Goal: Task Accomplishment & Management: Complete application form

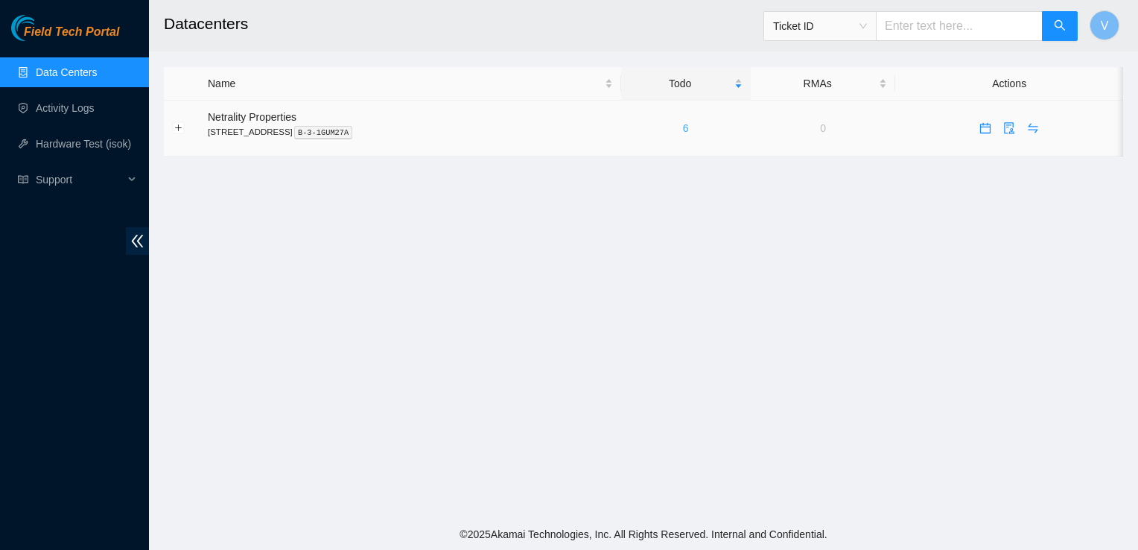
click at [689, 130] on link "6" at bounding box center [686, 128] width 6 height 12
click at [689, 127] on link "6" at bounding box center [686, 128] width 6 height 12
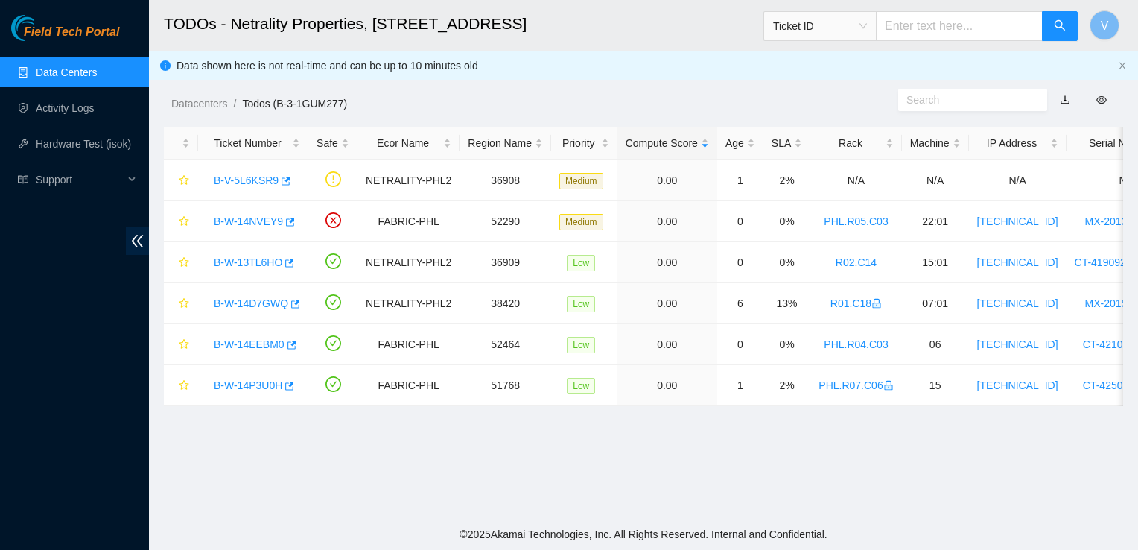
click at [800, 474] on main "TODOs - Netrality Properties, [STREET_ADDRESS] Ticket ID V Data shown here is n…" at bounding box center [643, 259] width 989 height 518
click at [265, 265] on link "B-W-13TL6HO" at bounding box center [248, 262] width 69 height 12
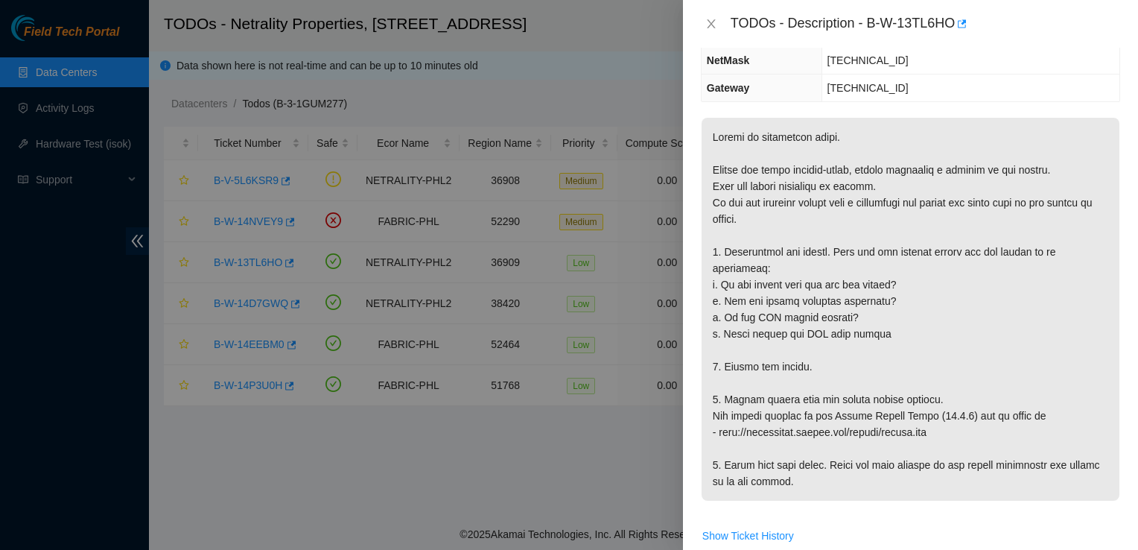
scroll to position [185, 0]
click at [718, 23] on button "Close" at bounding box center [711, 24] width 21 height 14
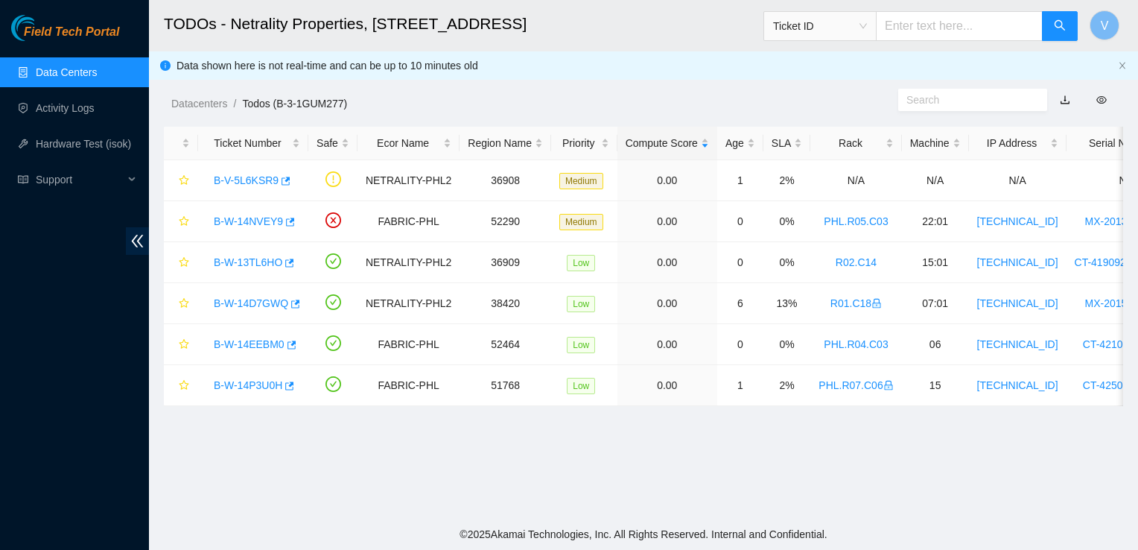
scroll to position [233, 0]
click at [267, 265] on link "B-W-13TL6HO" at bounding box center [248, 262] width 69 height 12
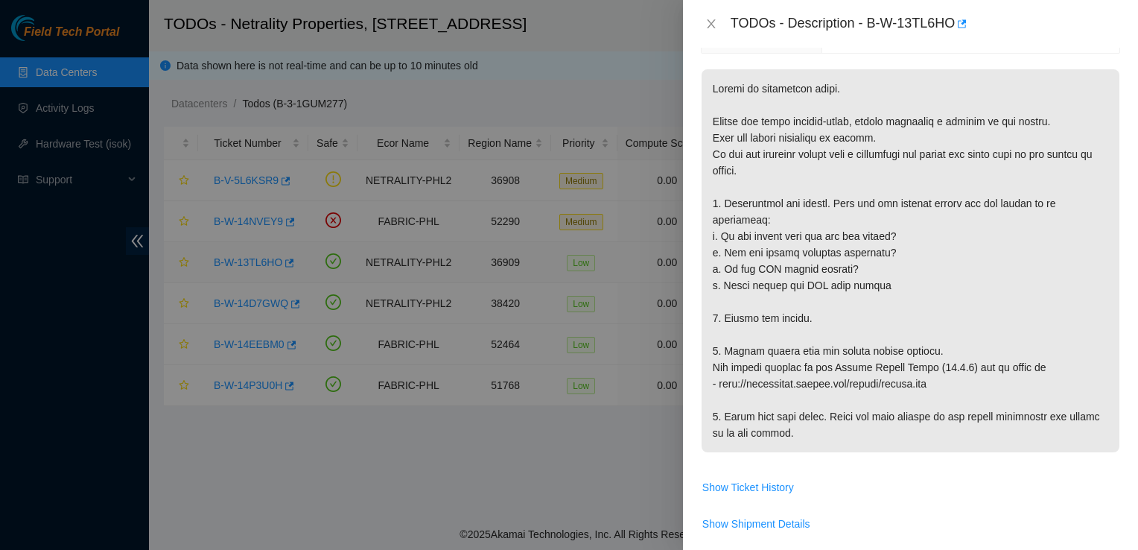
scroll to position [185, 0]
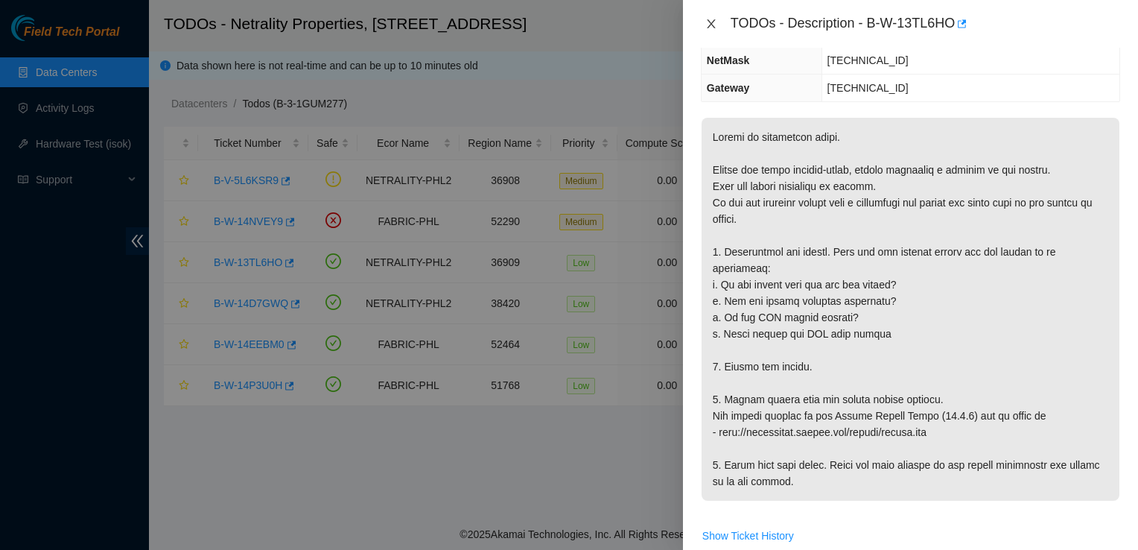
click at [718, 22] on button "Close" at bounding box center [711, 24] width 21 height 14
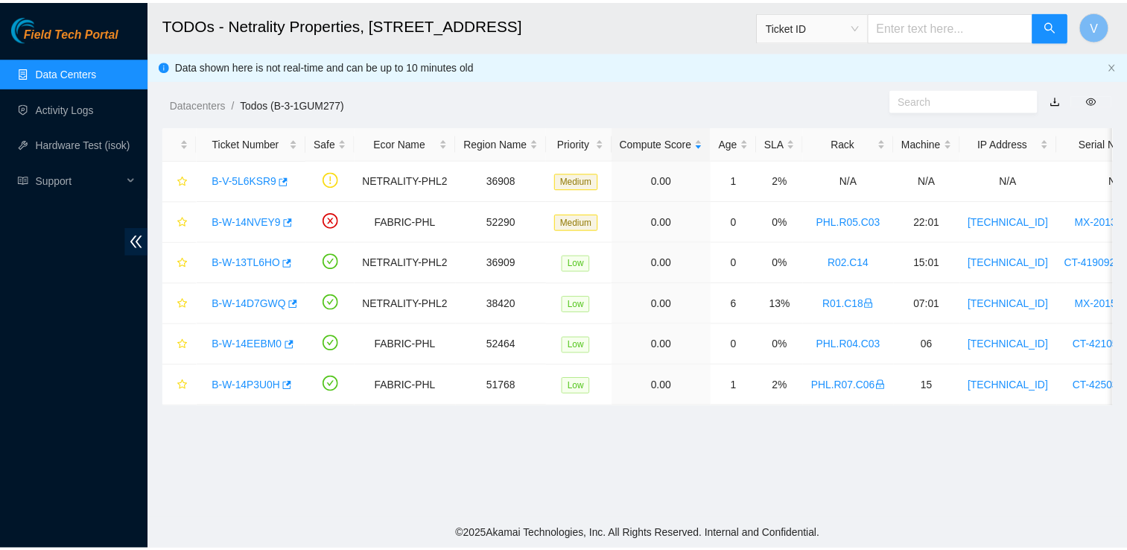
scroll to position [233, 0]
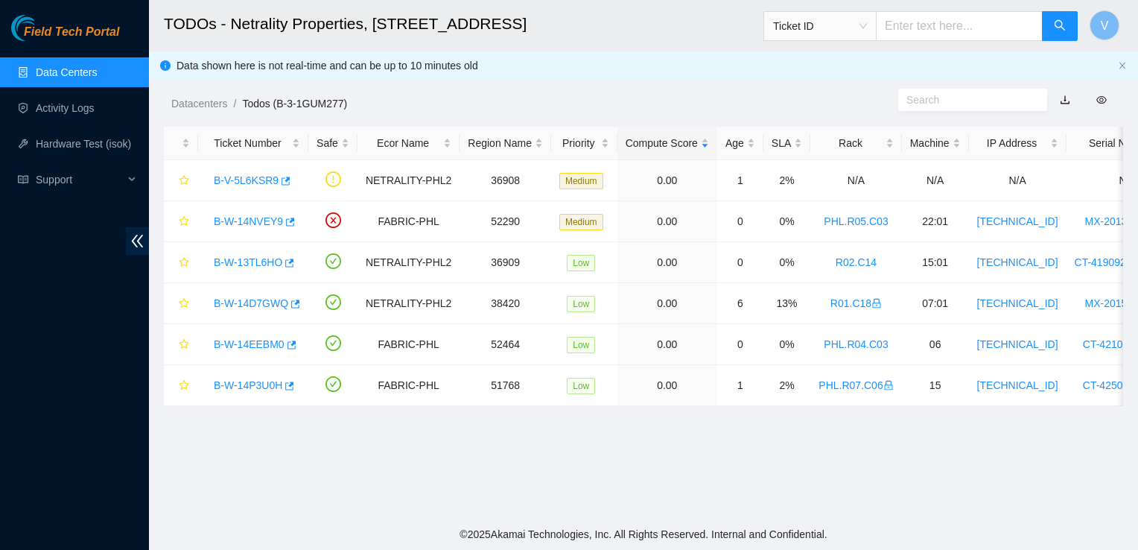
click at [68, 75] on link "Data Centers" at bounding box center [66, 72] width 61 height 12
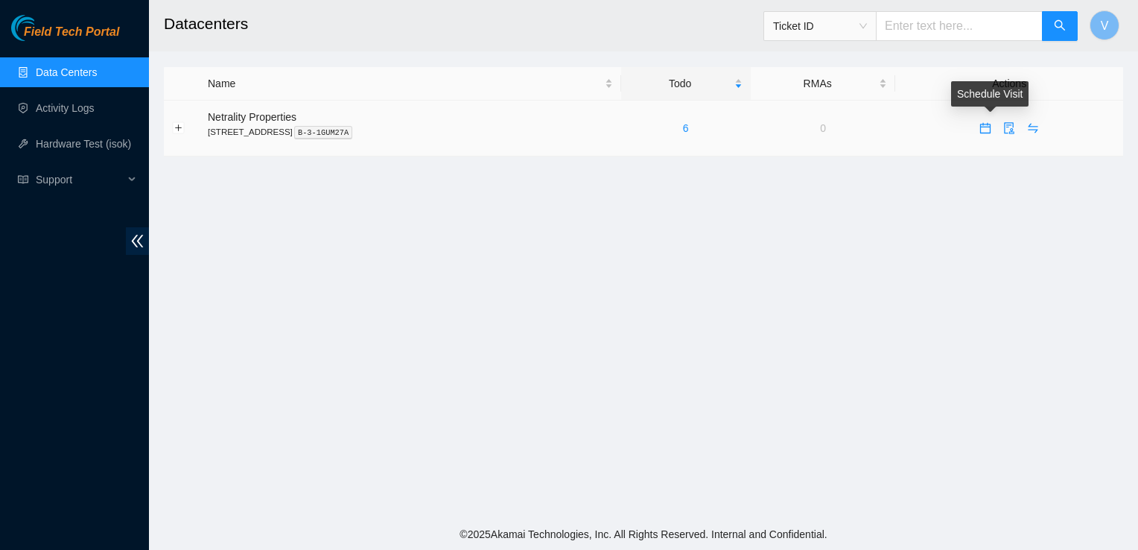
click at [993, 136] on button "button" at bounding box center [986, 128] width 24 height 24
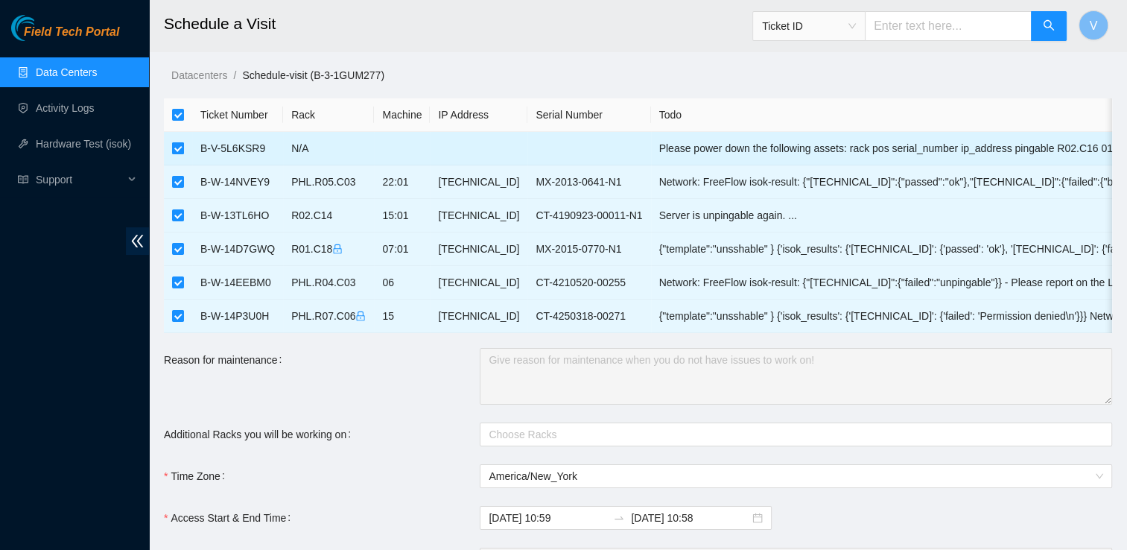
click at [174, 146] on input "checkbox" at bounding box center [178, 148] width 12 height 12
checkbox input "false"
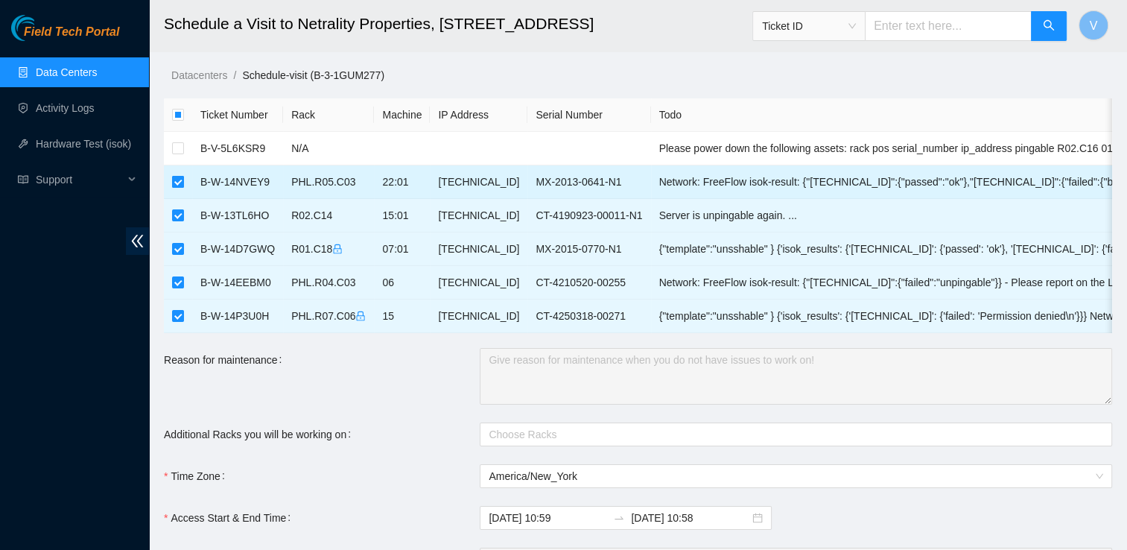
click at [179, 178] on input "checkbox" at bounding box center [178, 182] width 12 height 12
checkbox input "false"
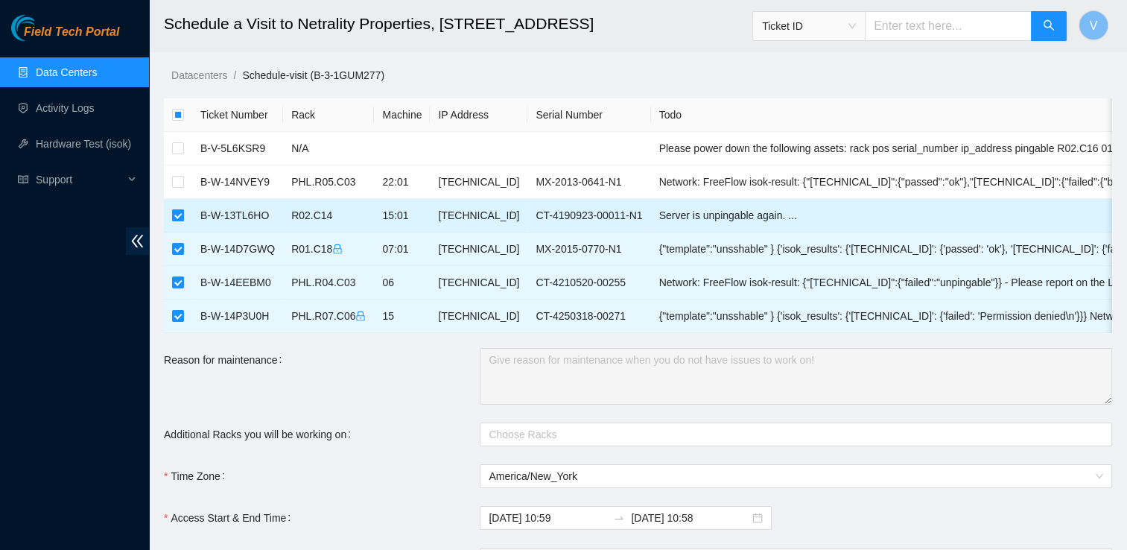
click at [177, 216] on input "checkbox" at bounding box center [178, 215] width 12 height 12
checkbox input "false"
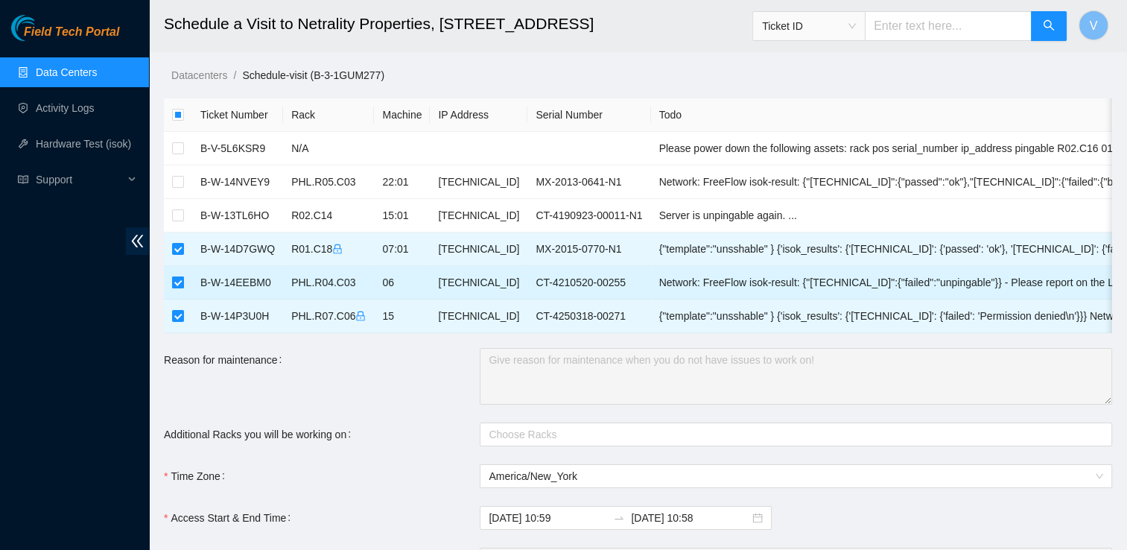
click at [179, 279] on input "checkbox" at bounding box center [178, 282] width 12 height 12
checkbox input "false"
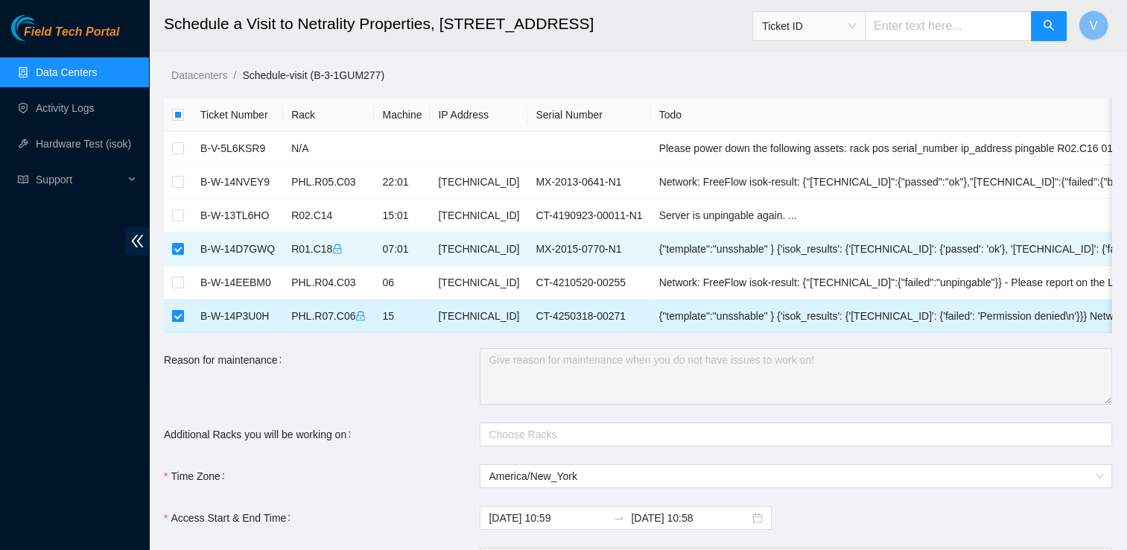
click at [178, 317] on input "checkbox" at bounding box center [178, 316] width 12 height 12
checkbox input "false"
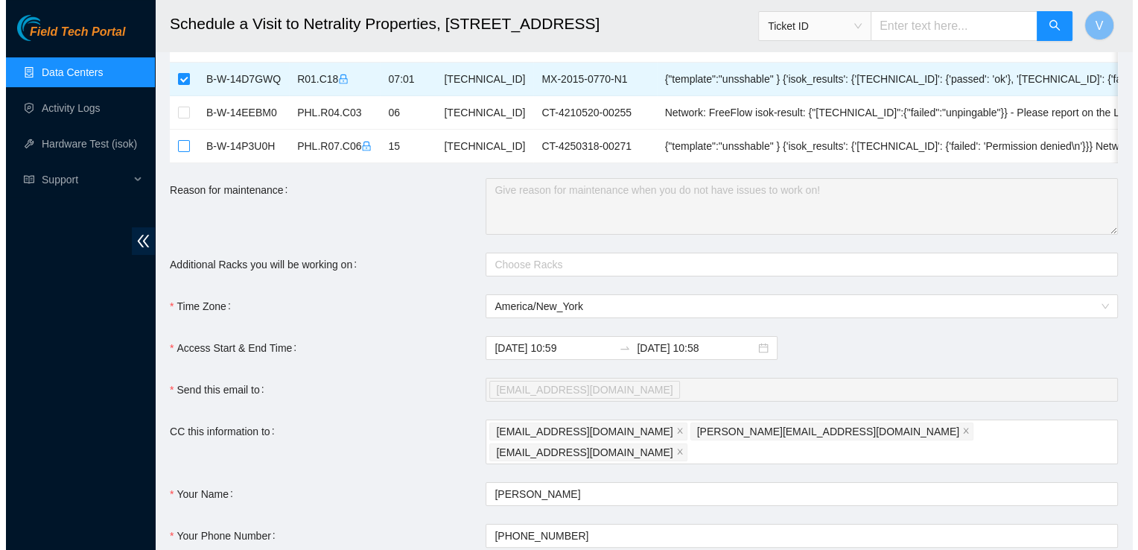
scroll to position [289, 0]
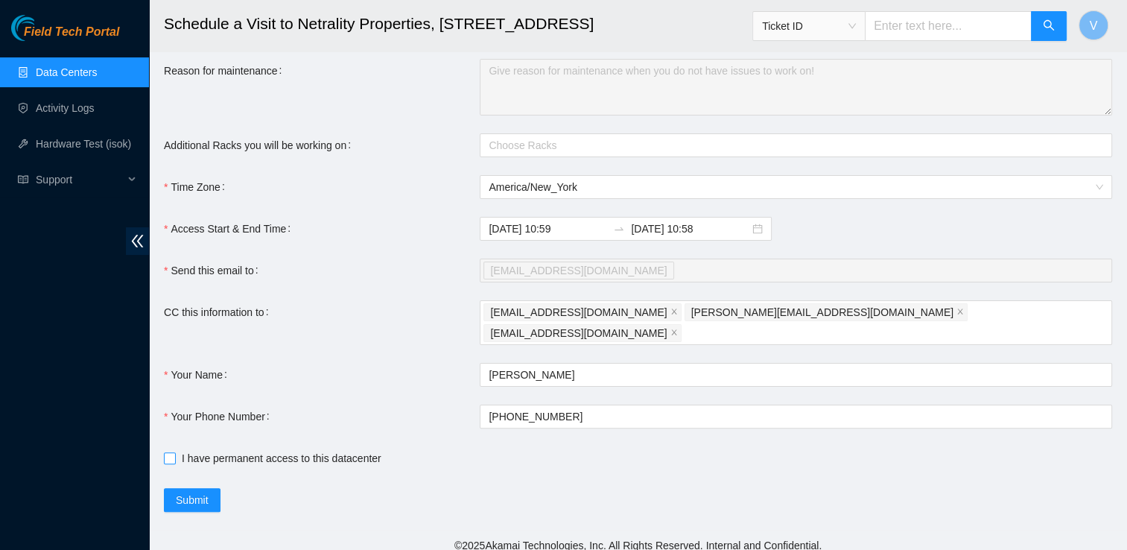
click at [211, 450] on span "I have permanent access to this datacenter" at bounding box center [282, 458] width 212 height 16
click at [174, 452] on input "I have permanent access to this datacenter" at bounding box center [169, 457] width 10 height 10
checkbox input "true"
click at [203, 492] on span "Submit" at bounding box center [192, 500] width 33 height 16
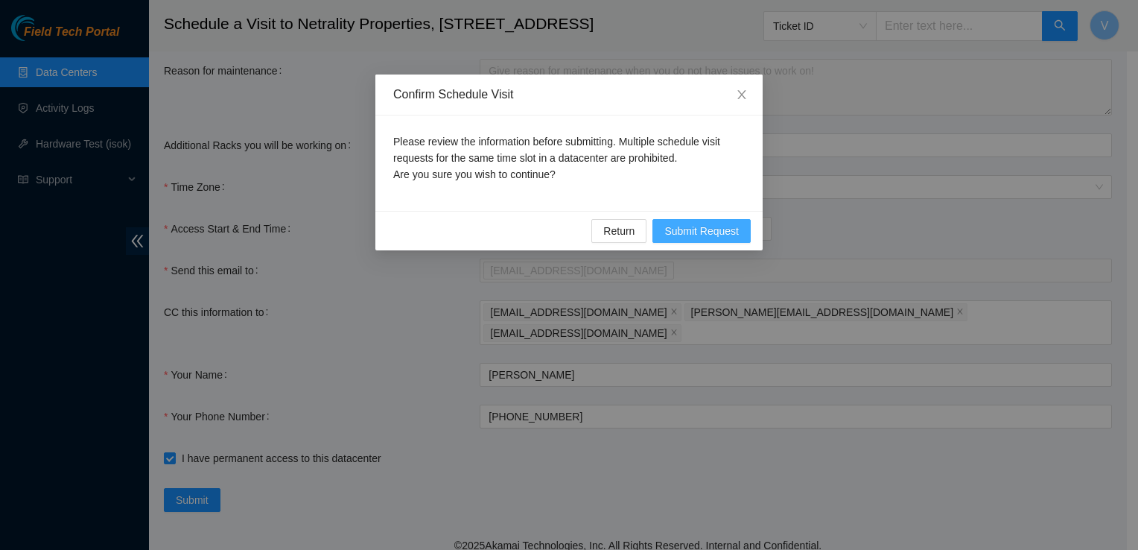
click at [705, 223] on span "Submit Request" at bounding box center [701, 231] width 74 height 16
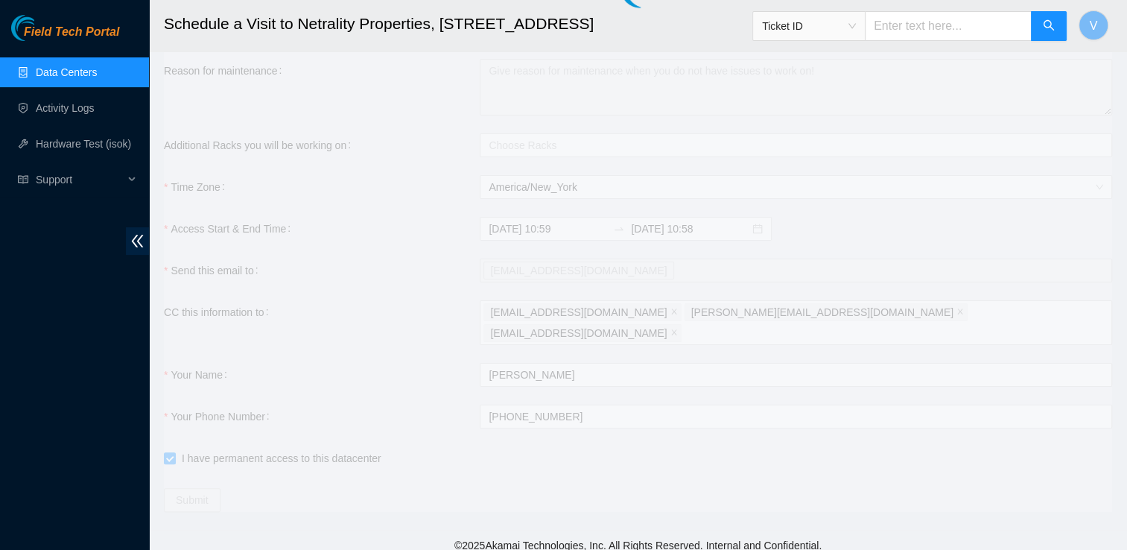
type input "[DATE] 11:00"
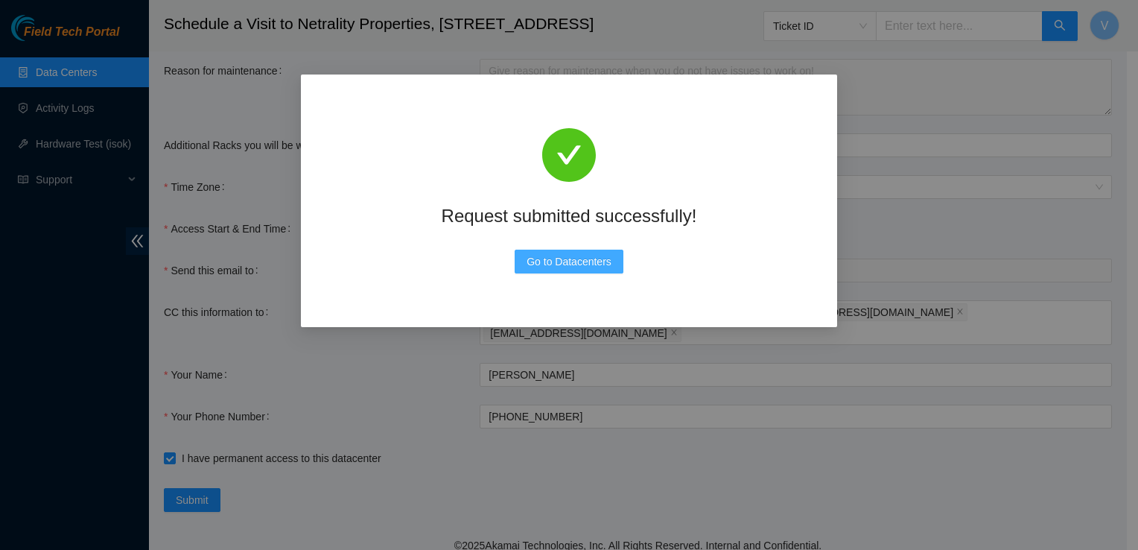
click at [585, 270] on button "Go to Datacenters" at bounding box center [569, 262] width 109 height 24
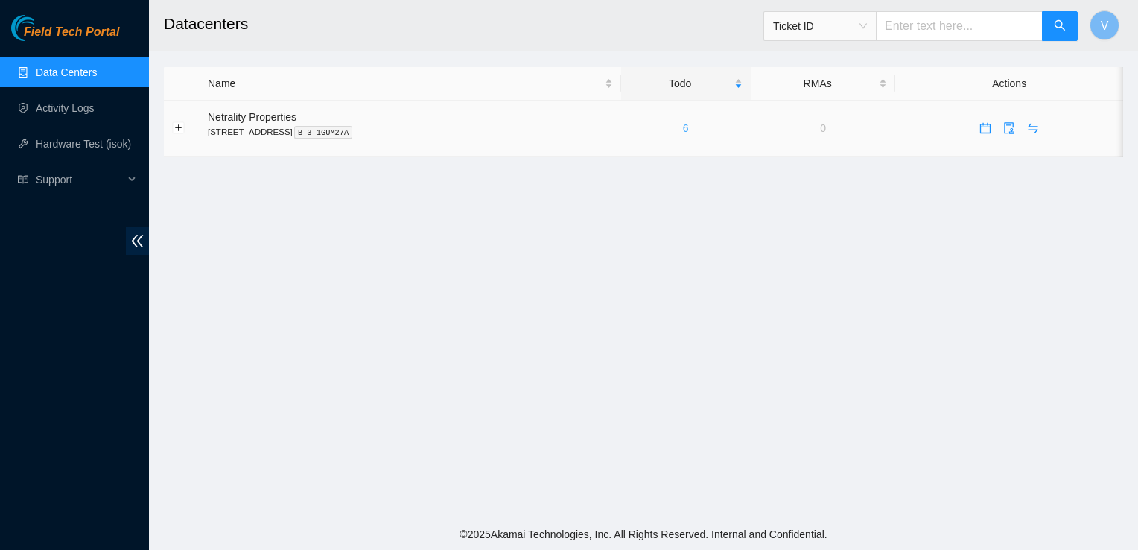
click at [689, 130] on link "6" at bounding box center [686, 128] width 6 height 12
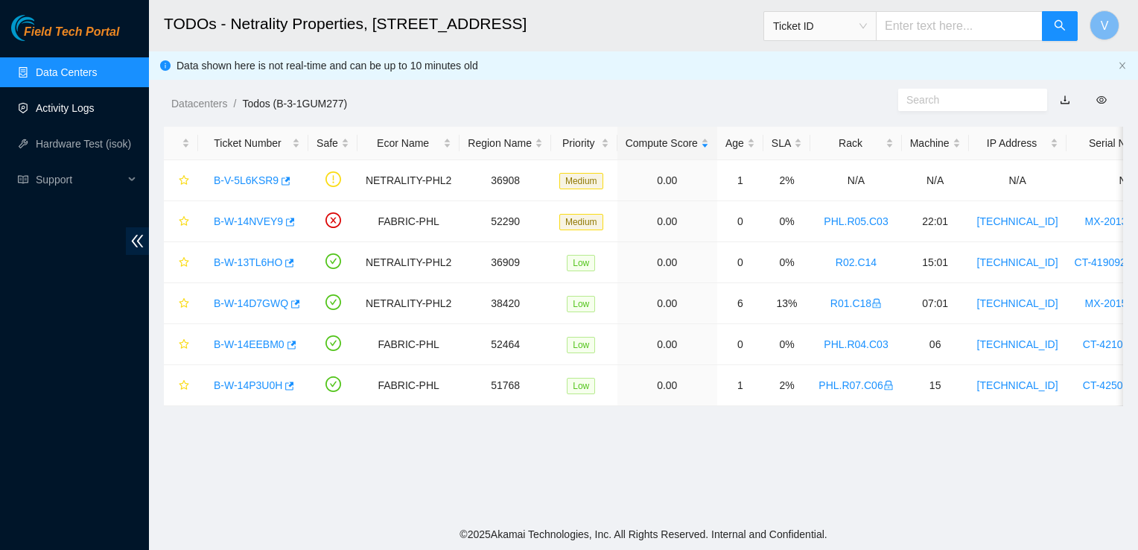
click at [83, 109] on link "Activity Logs" at bounding box center [65, 108] width 59 height 12
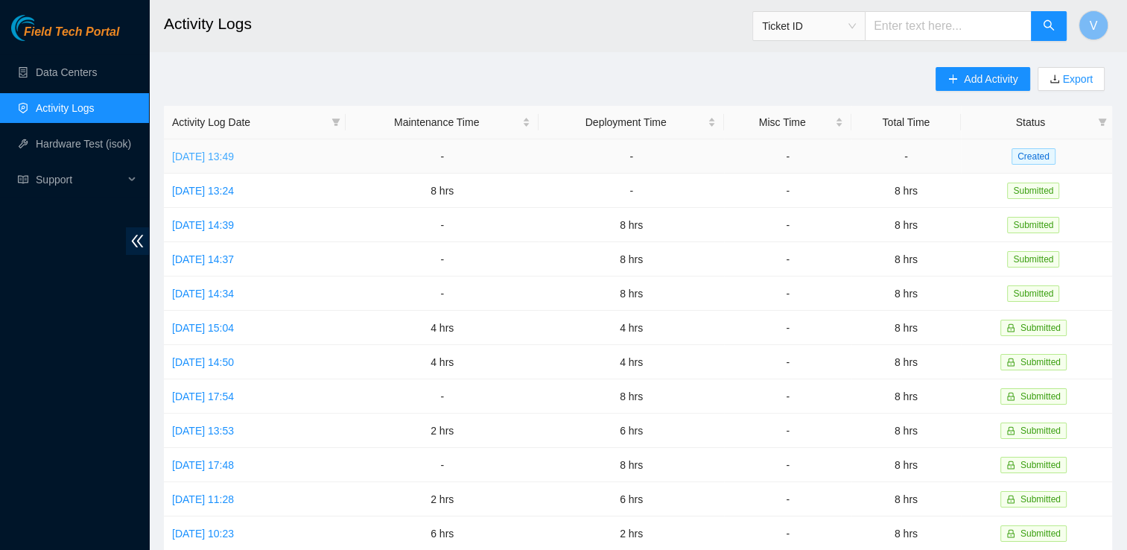
click at [234, 158] on link "Mon, 01 Sep 2025 13:49" at bounding box center [203, 156] width 62 height 12
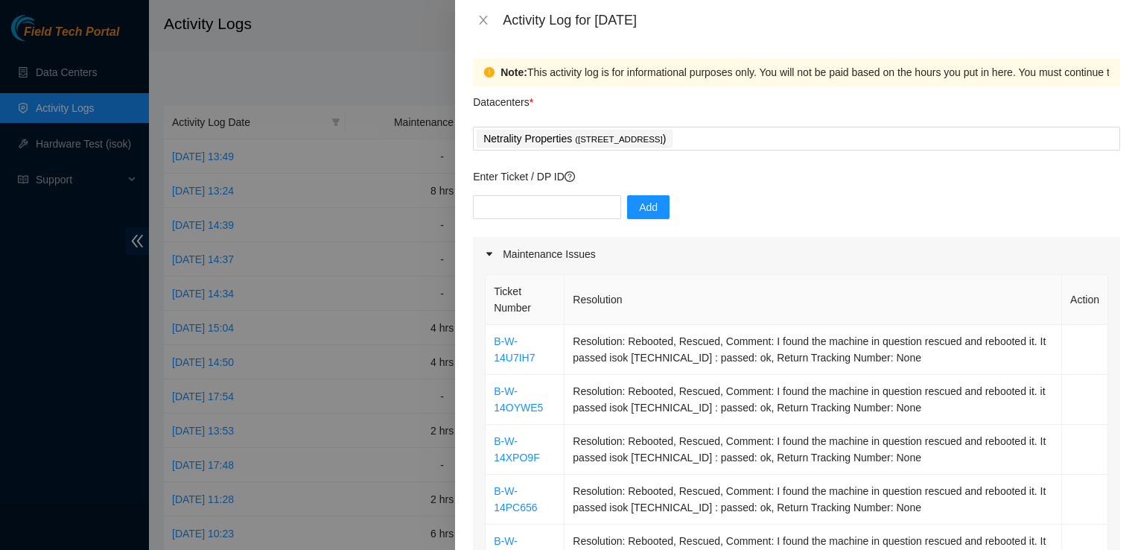
click at [498, 194] on div "Enter Ticket / DP ID Add" at bounding box center [796, 202] width 647 height 69
click at [503, 204] on input "text" at bounding box center [547, 207] width 148 height 24
type input "DP84035"
click at [639, 212] on span "Add" at bounding box center [648, 207] width 19 height 16
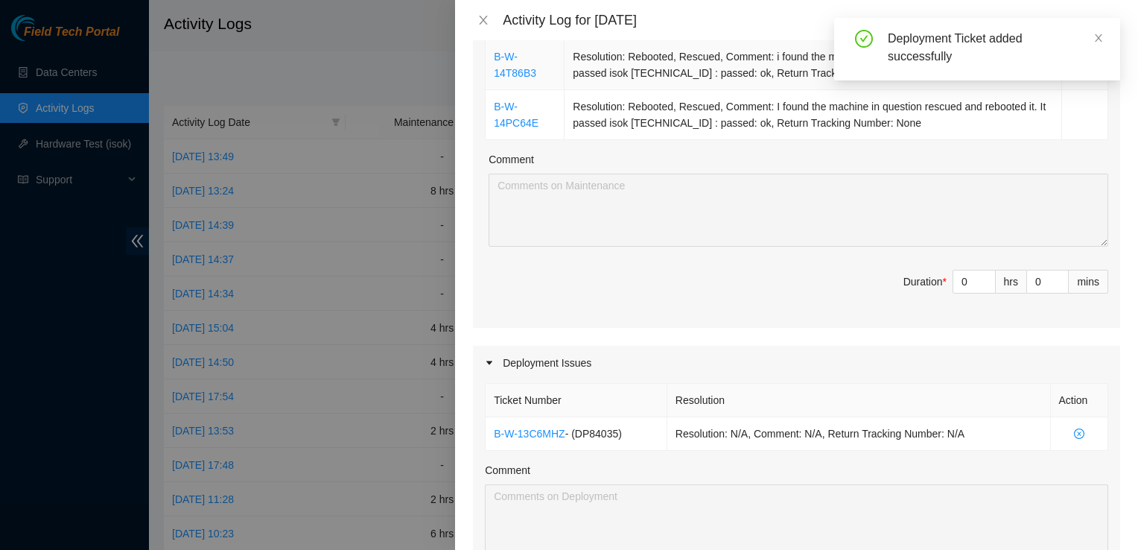
scroll to position [584, 0]
type input "1"
click at [983, 273] on span "up" at bounding box center [987, 277] width 9 height 9
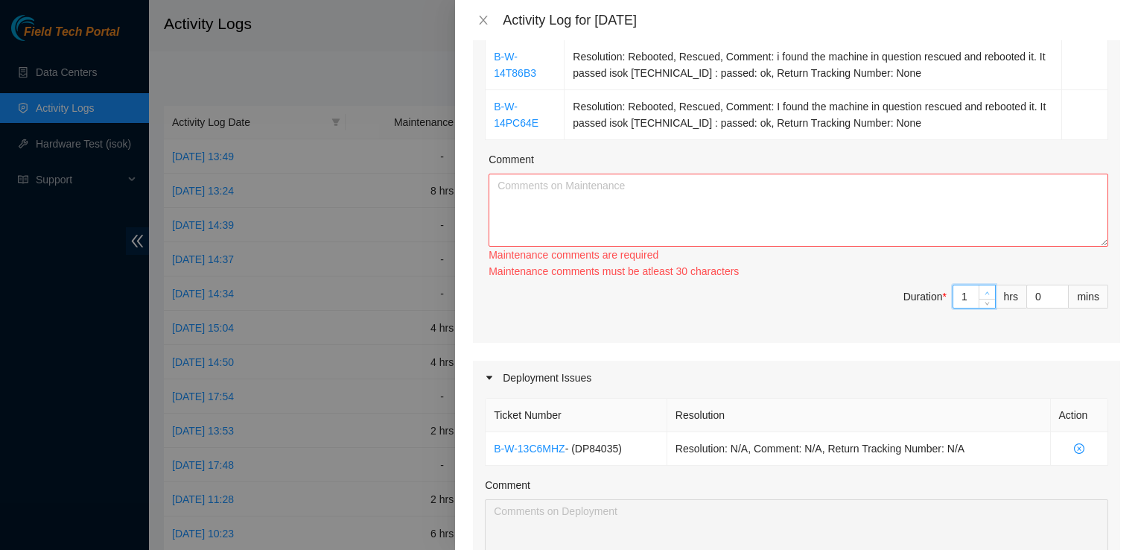
type input "2"
click at [983, 288] on span "up" at bounding box center [987, 292] width 9 height 9
type input "3"
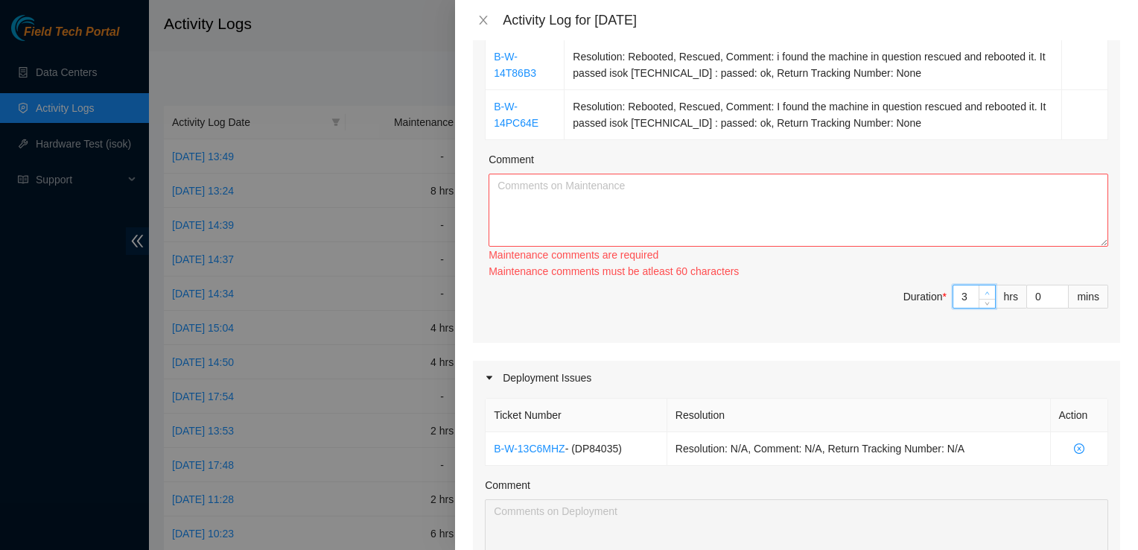
click at [983, 288] on span "up" at bounding box center [987, 292] width 9 height 9
type input "4"
click at [983, 288] on span "up" at bounding box center [987, 292] width 9 height 9
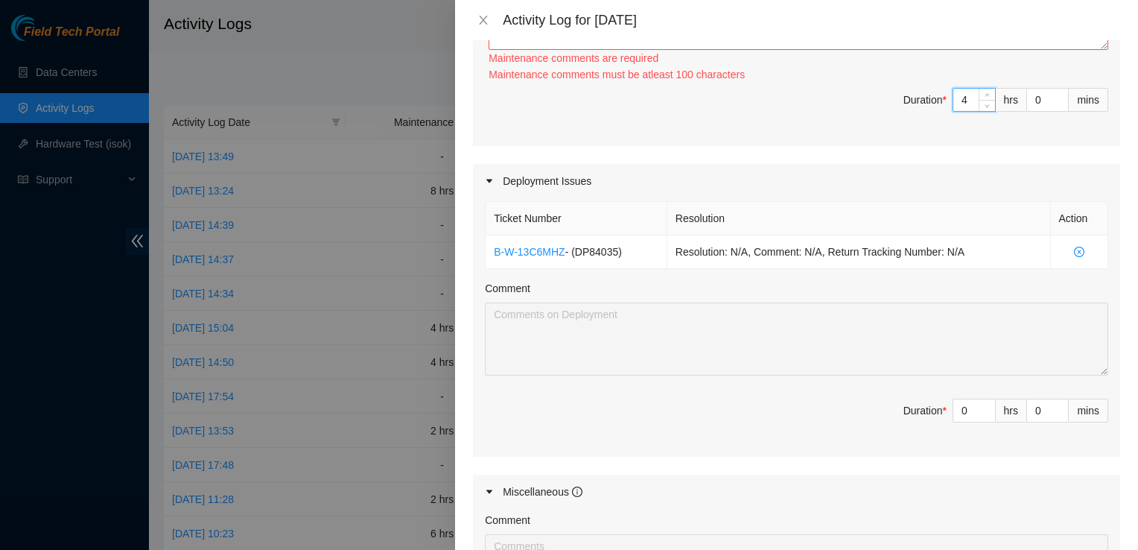
scroll to position [781, 0]
type input "1"
type input "5"
click at [985, 404] on icon "up" at bounding box center [987, 406] width 5 height 5
type input "2"
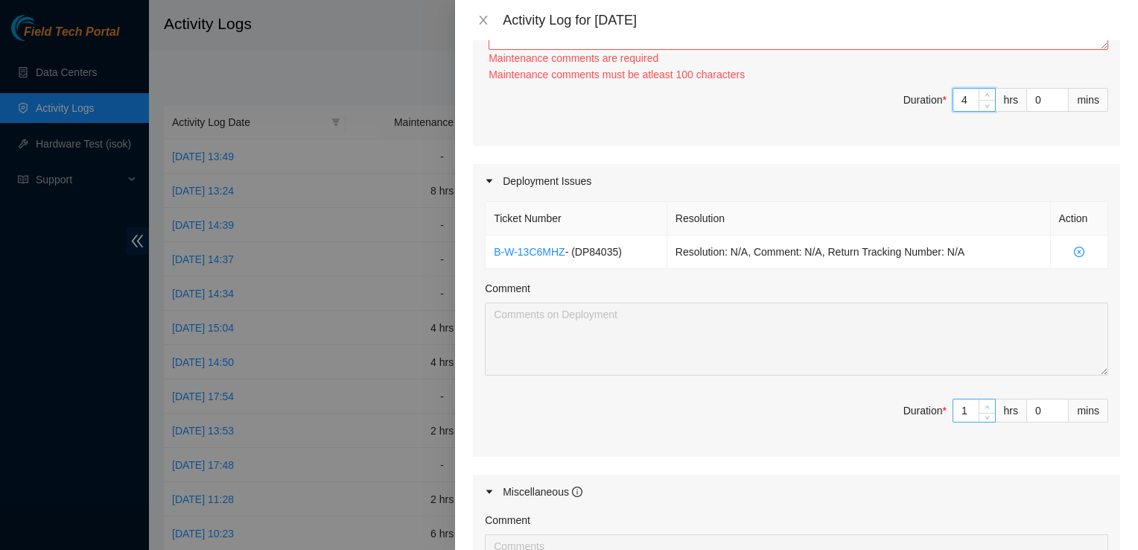
type input "6"
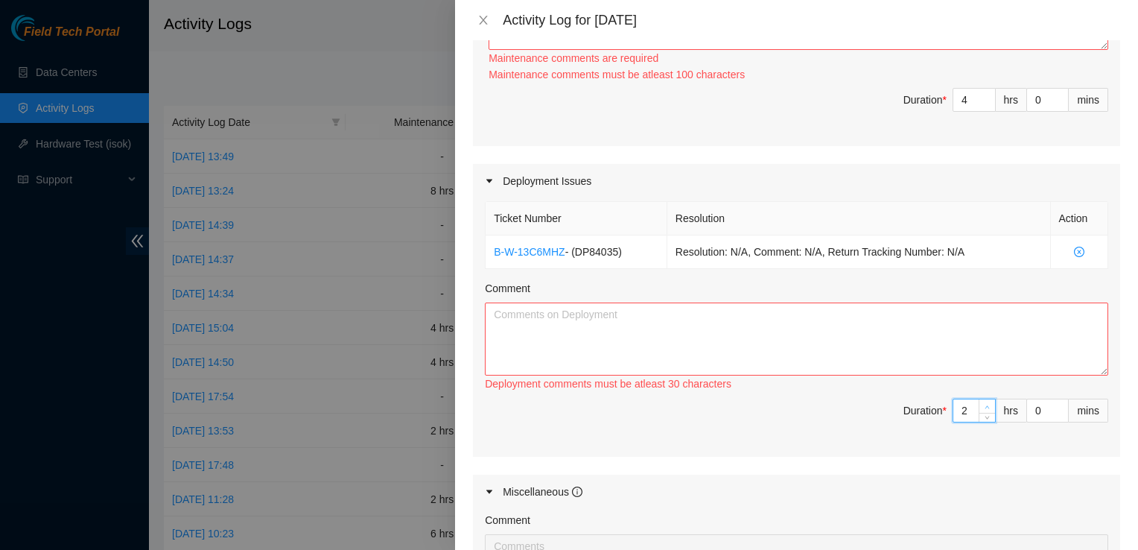
click at [985, 404] on icon "up" at bounding box center [987, 406] width 5 height 5
type input "3"
type input "7"
click at [985, 404] on icon "up" at bounding box center [987, 406] width 5 height 5
type input "4"
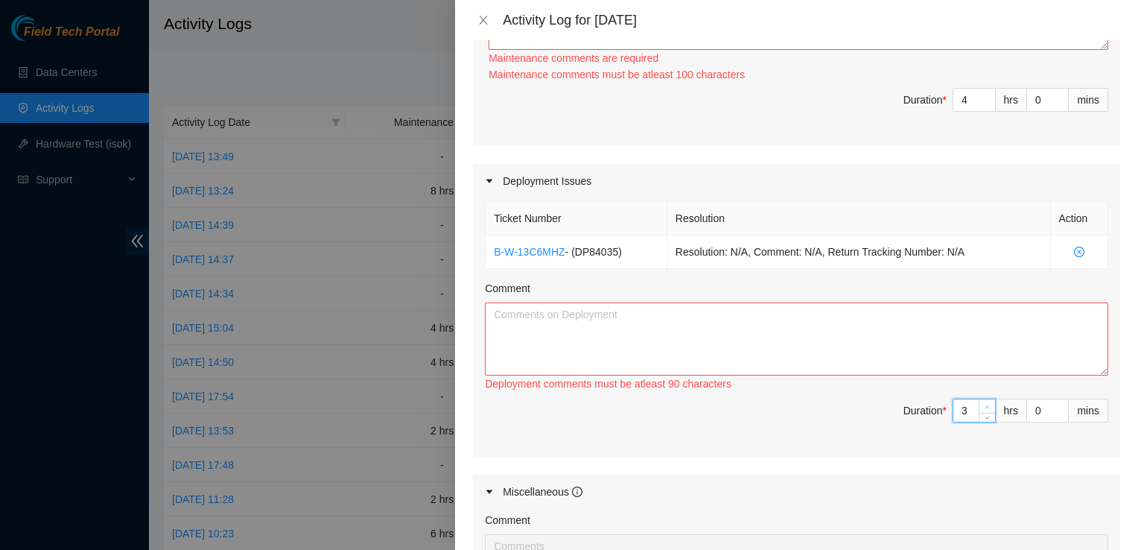
type input "8"
click at [985, 404] on icon "up" at bounding box center [987, 406] width 5 height 5
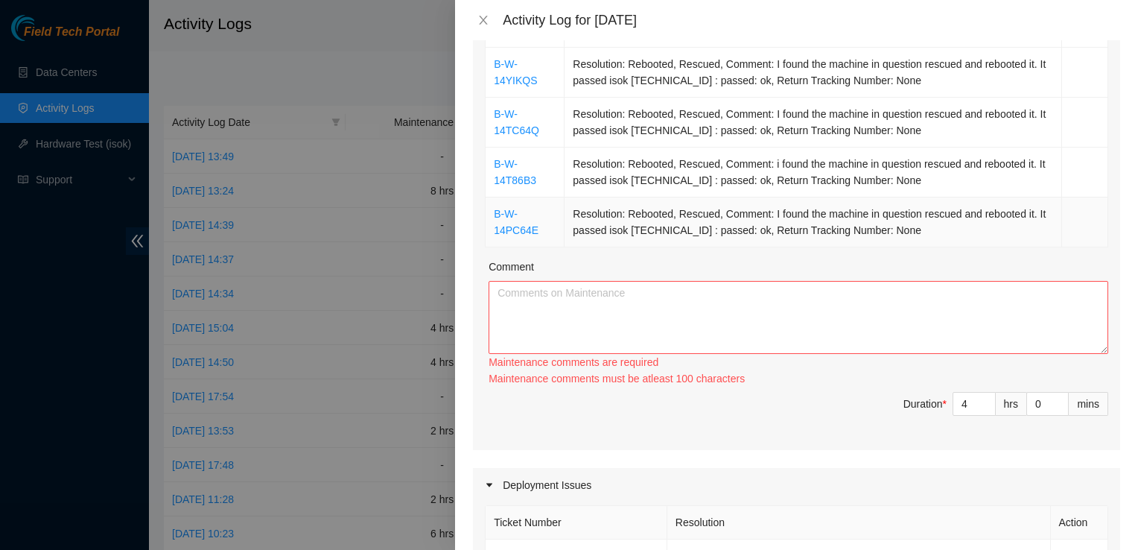
scroll to position [490, 0]
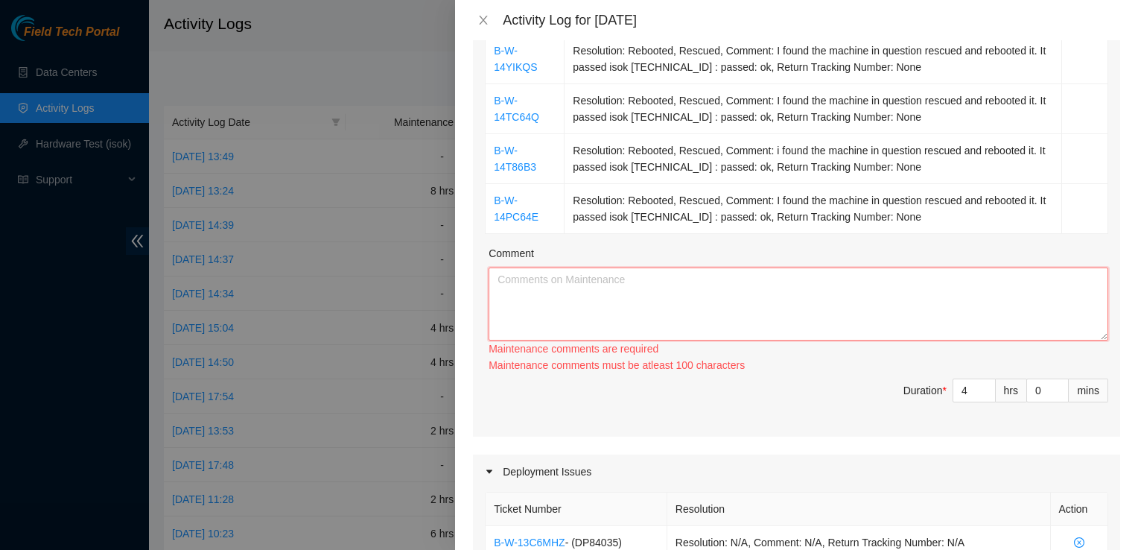
click at [735, 276] on textarea "Comment" at bounding box center [799, 303] width 620 height 73
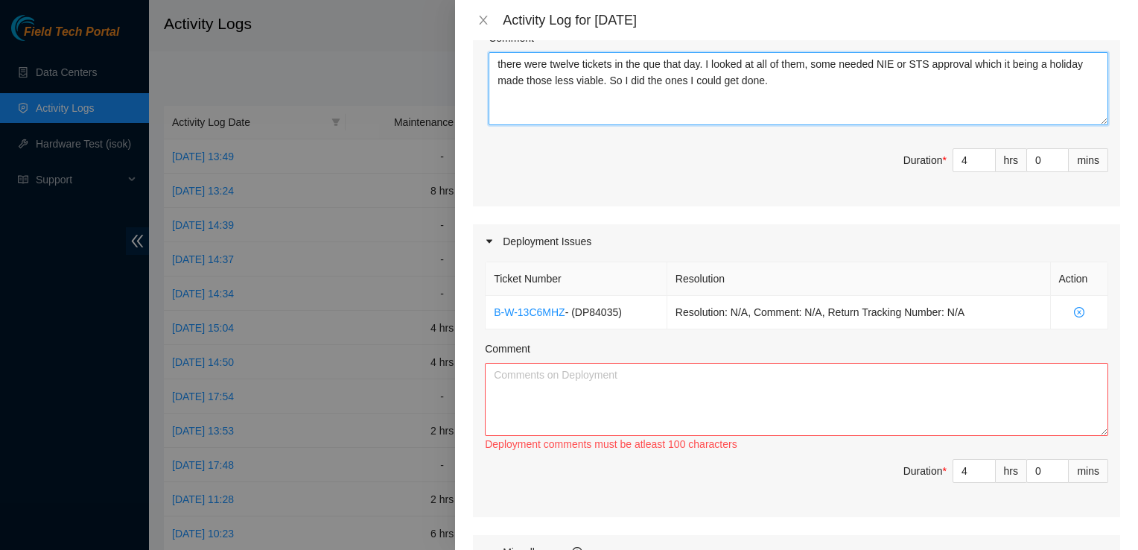
scroll to position [763, 0]
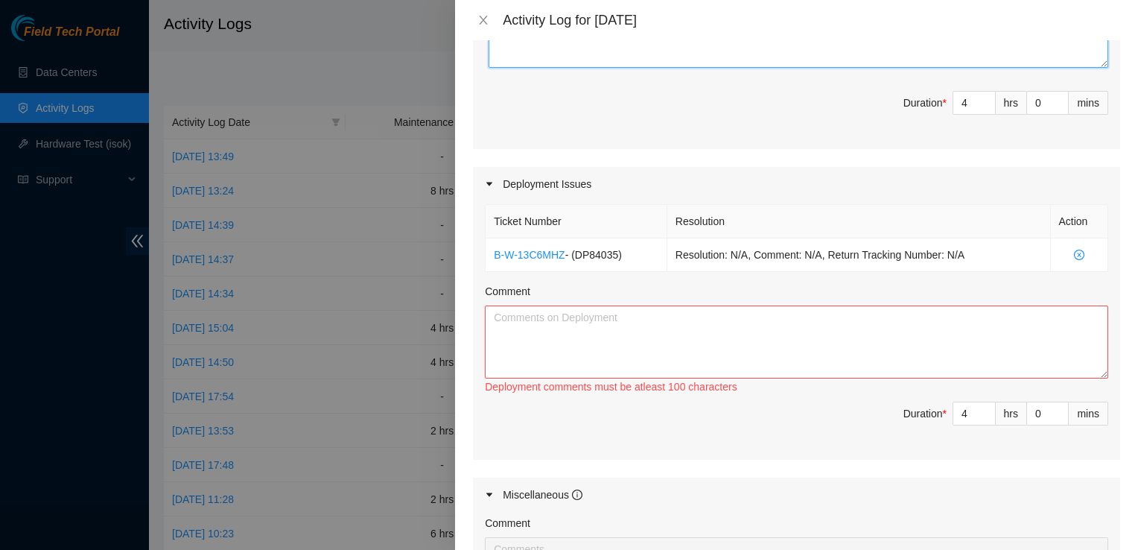
type textarea "there were twelve tickets in the que that day. I looked at all of them, some ne…"
click at [720, 336] on textarea "Comment" at bounding box center [796, 341] width 623 height 73
type textarea "P"
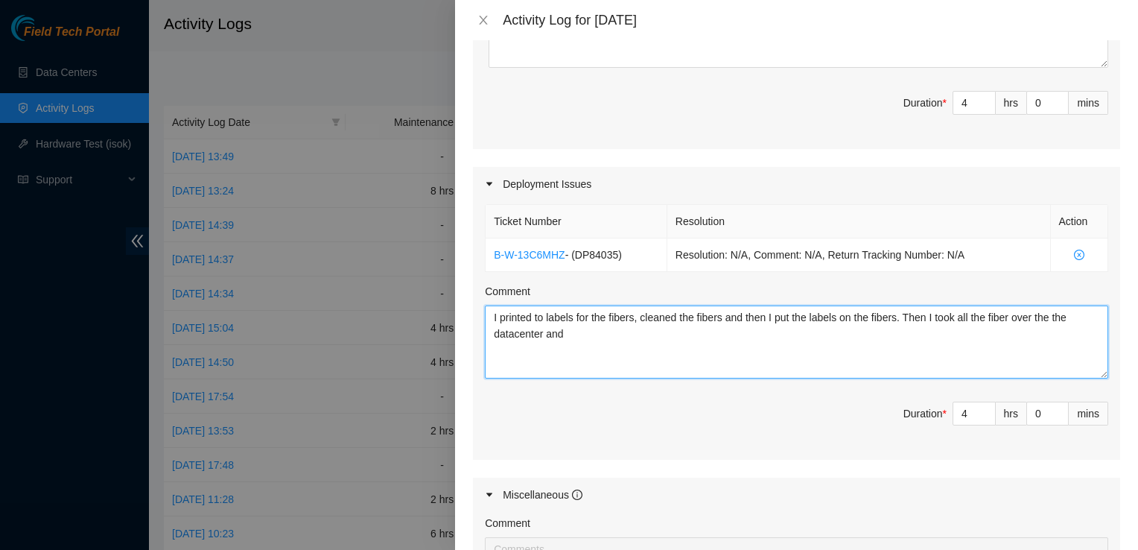
click at [1064, 323] on textarea "I printed to labels for the fibers, cleaned the fibers and then I put the label…" at bounding box center [796, 341] width 623 height 73
drag, startPoint x: 1063, startPoint y: 317, endPoint x: 1076, endPoint y: 314, distance: 13.9
click at [1076, 314] on textarea "I printed to labels for the fibers, cleaned the fibers and then I put the label…" at bounding box center [796, 341] width 623 height 73
click at [580, 337] on textarea "I printed to labels for the fibers, cleaned the fibers and then I put the label…" at bounding box center [796, 341] width 623 height 73
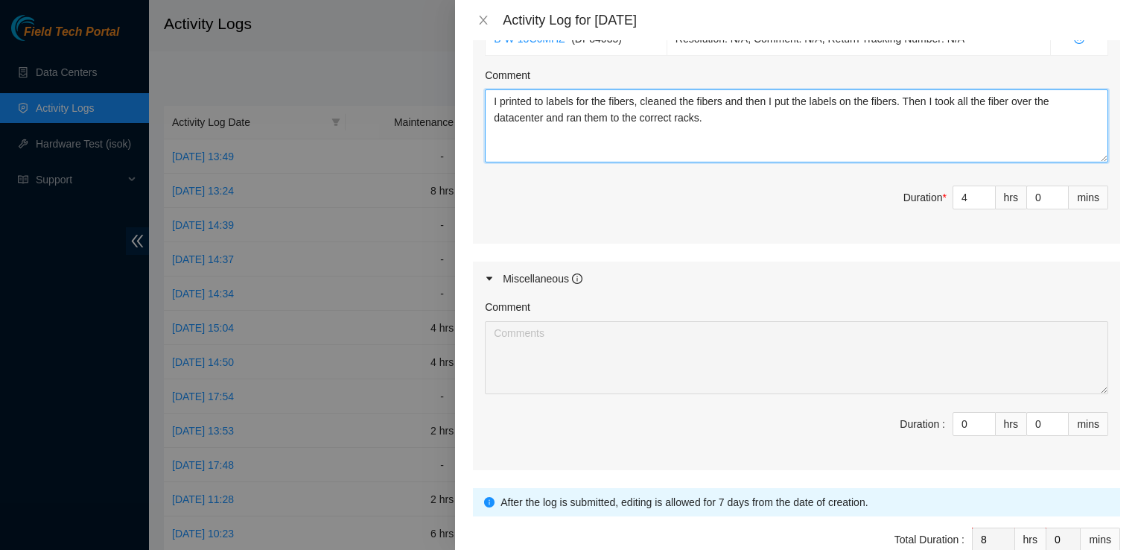
scroll to position [1056, 0]
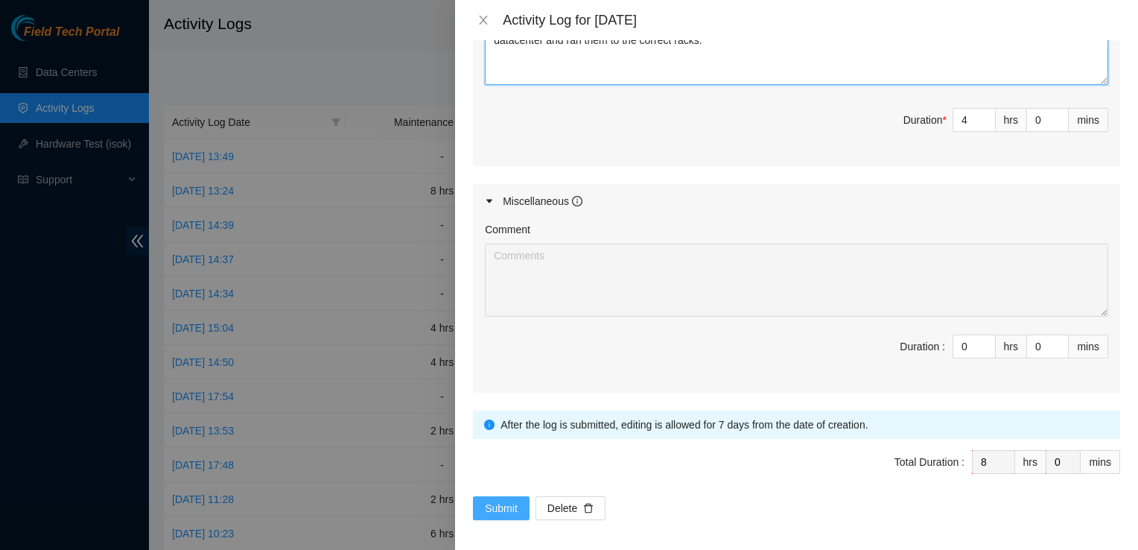
type textarea "I printed to labels for the fibers, cleaned the fibers and then I put the label…"
click at [500, 502] on span "Submit" at bounding box center [501, 508] width 33 height 16
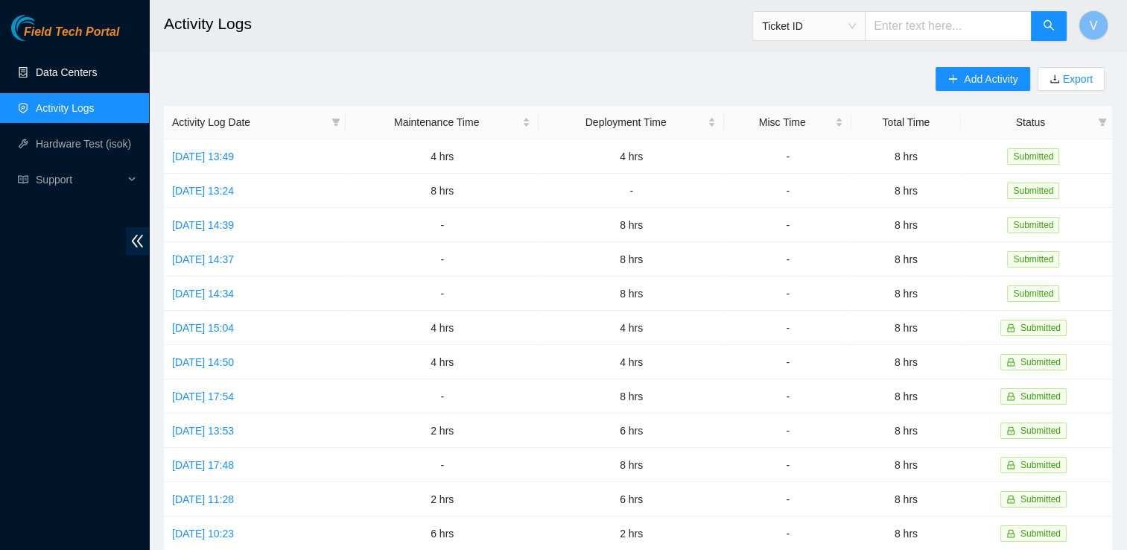
click at [65, 66] on link "Data Centers" at bounding box center [66, 72] width 61 height 12
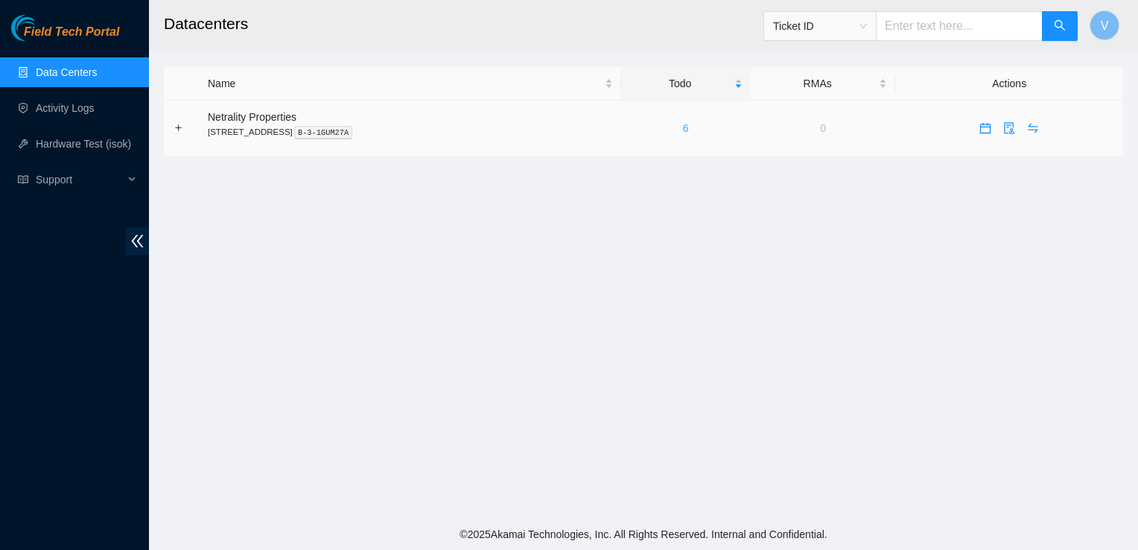
click at [689, 130] on link "6" at bounding box center [686, 128] width 6 height 12
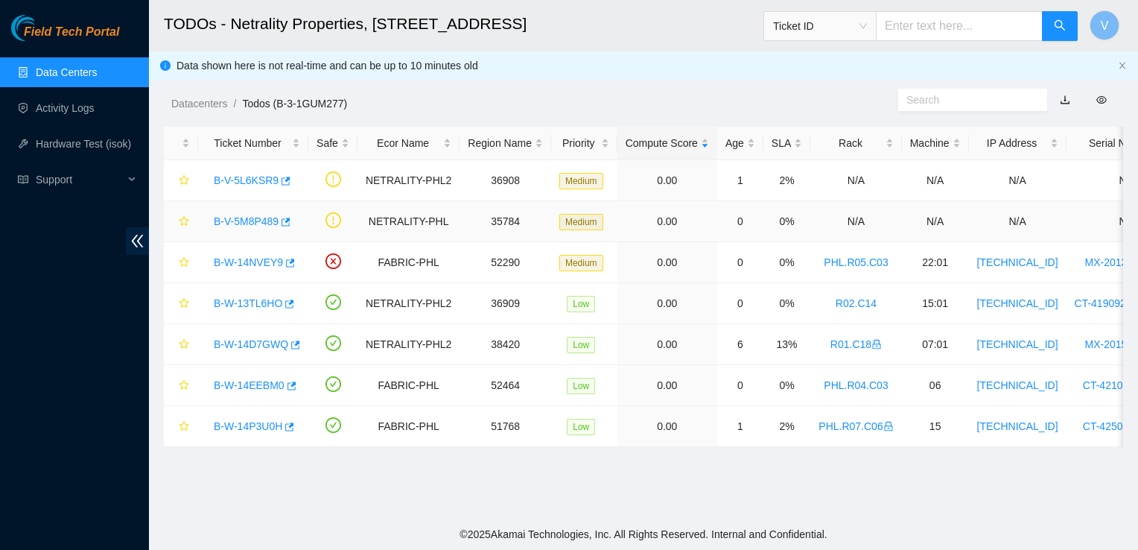
click at [258, 220] on link "B-V-5M8P489" at bounding box center [246, 221] width 65 height 12
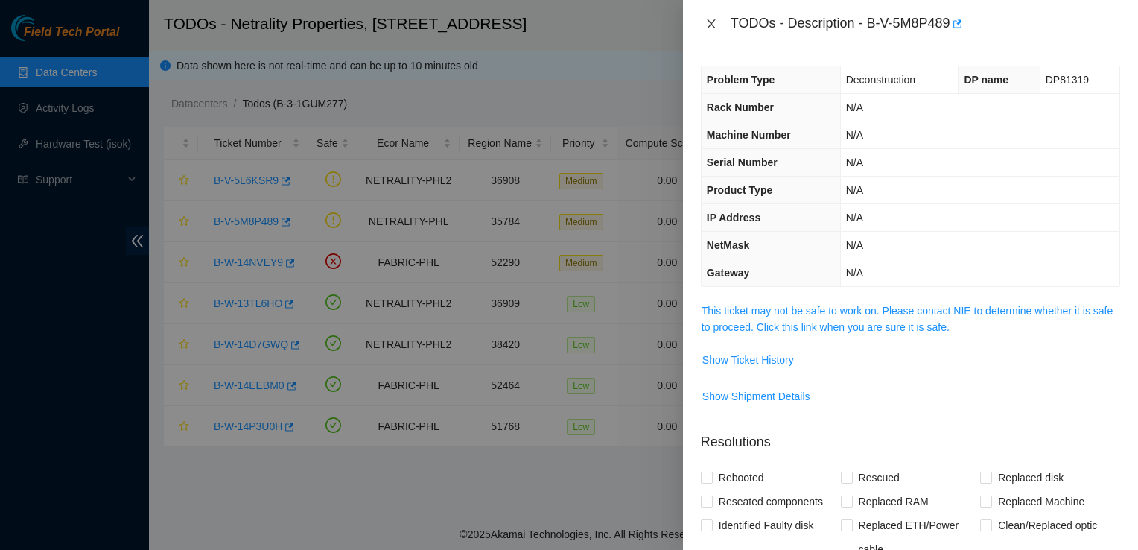
click at [712, 25] on icon "close" at bounding box center [711, 23] width 8 height 9
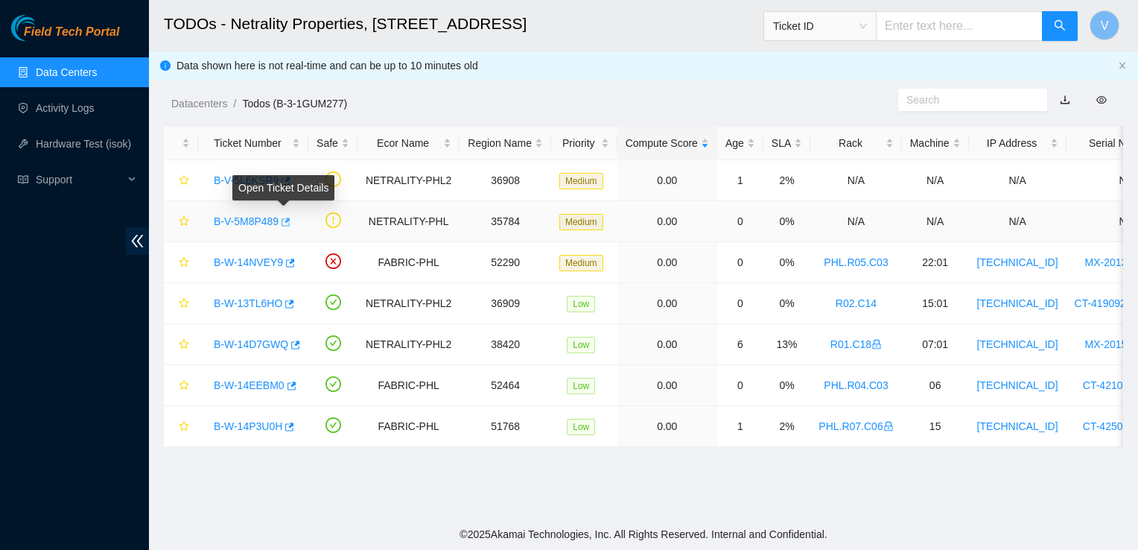
click at [288, 219] on icon "button" at bounding box center [286, 222] width 9 height 8
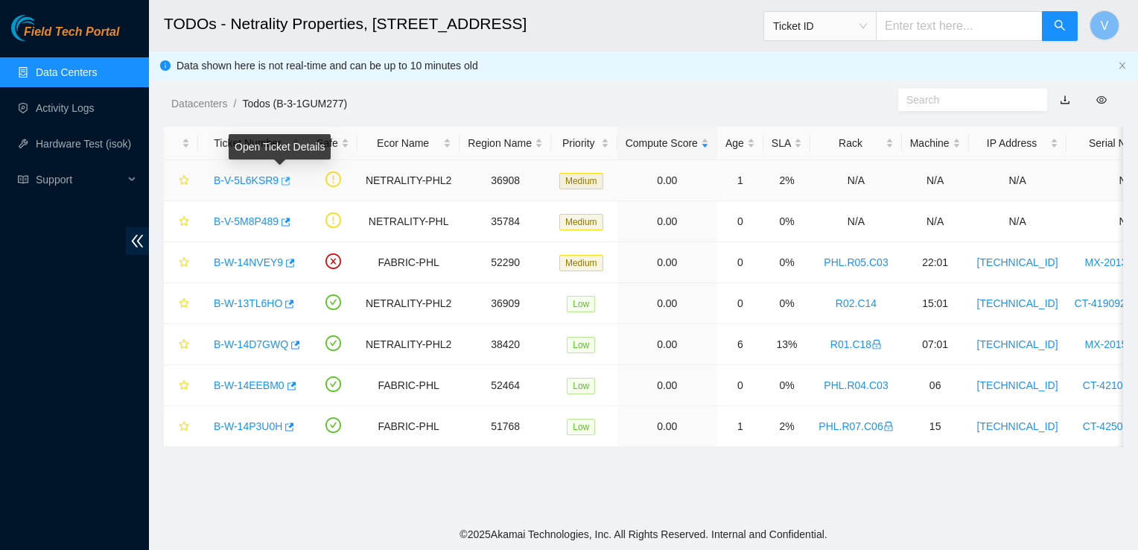
click at [282, 179] on icon "button" at bounding box center [286, 181] width 9 height 8
click at [253, 261] on link "B-W-14NVEY9" at bounding box center [248, 262] width 69 height 12
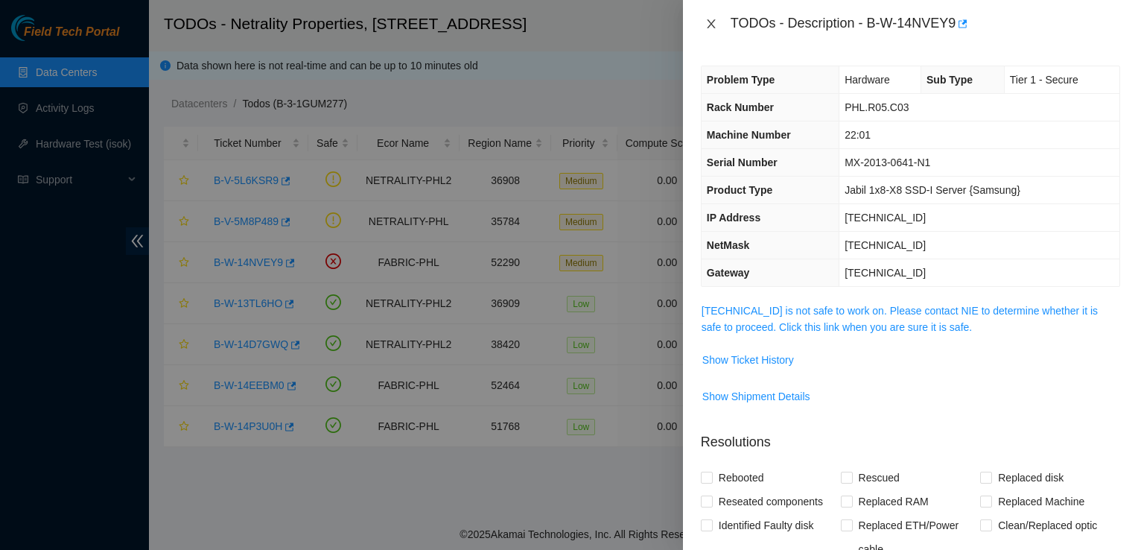
click at [711, 22] on icon "close" at bounding box center [711, 24] width 12 height 12
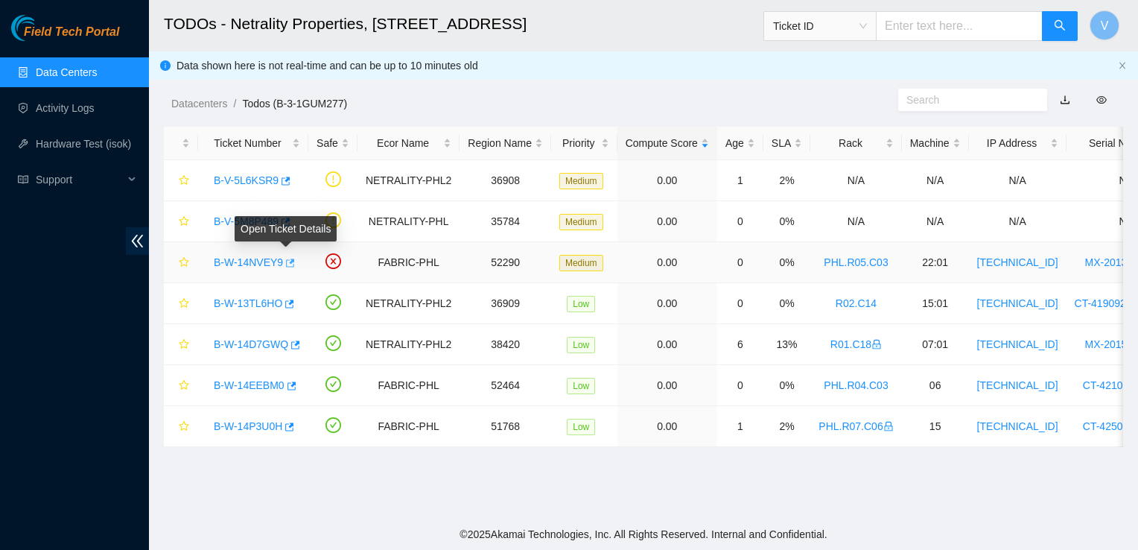
click at [286, 264] on icon "button" at bounding box center [289, 263] width 10 height 10
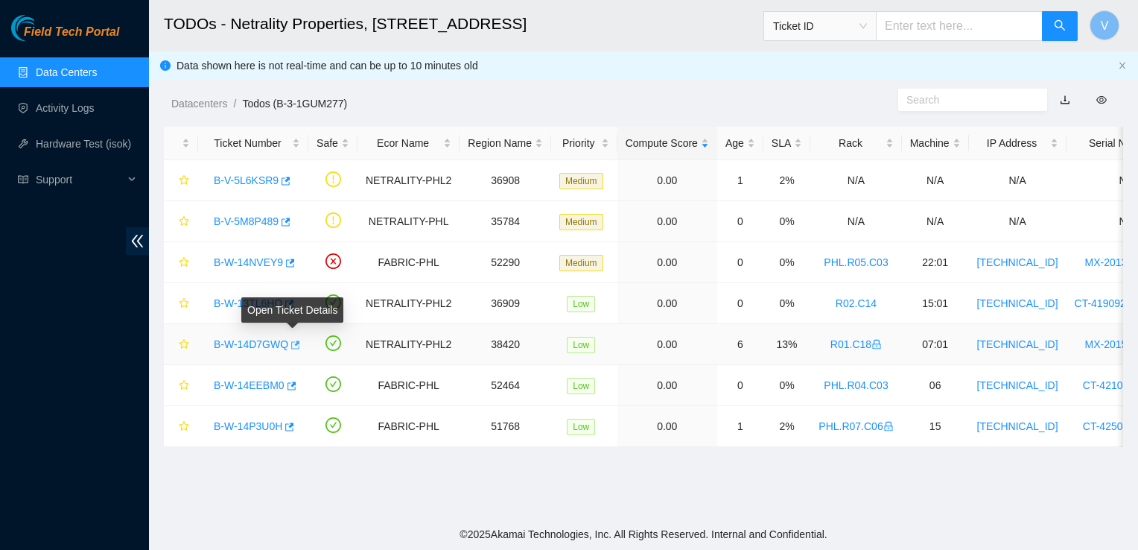
click at [295, 340] on icon "button" at bounding box center [295, 344] width 9 height 8
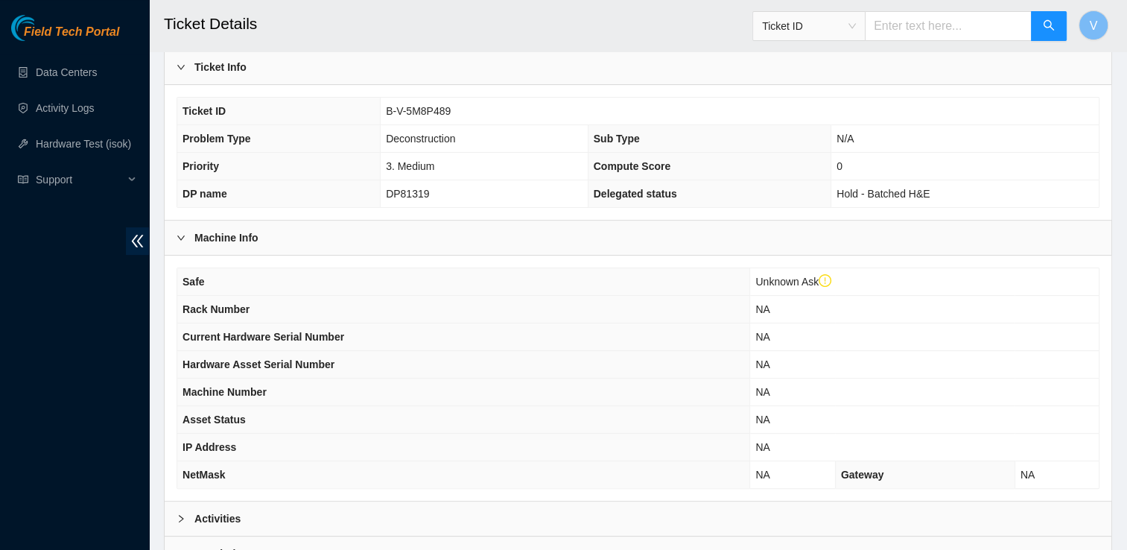
scroll to position [484, 0]
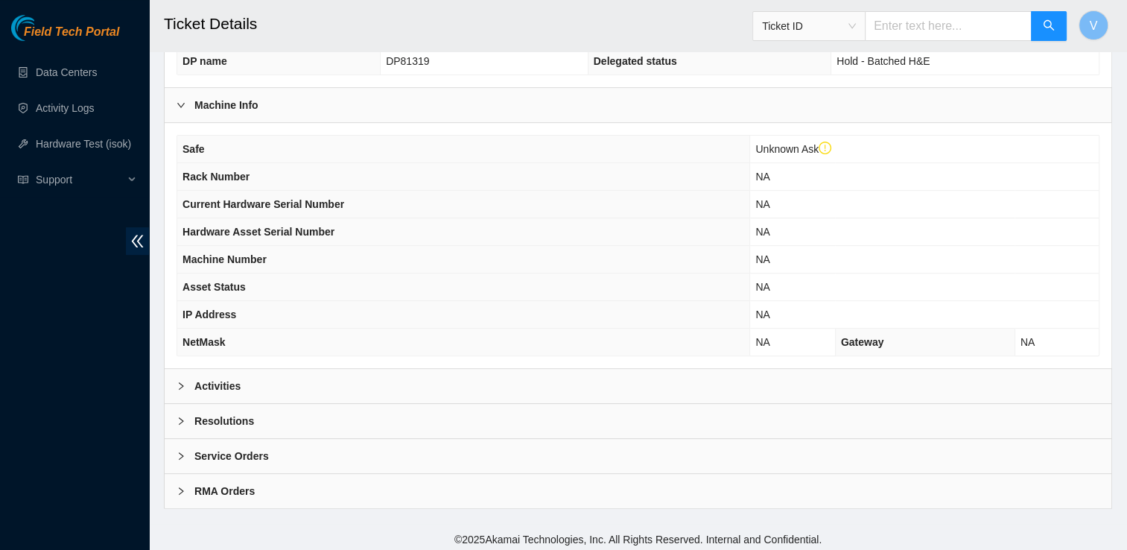
click at [214, 383] on b "Activities" at bounding box center [217, 386] width 46 height 16
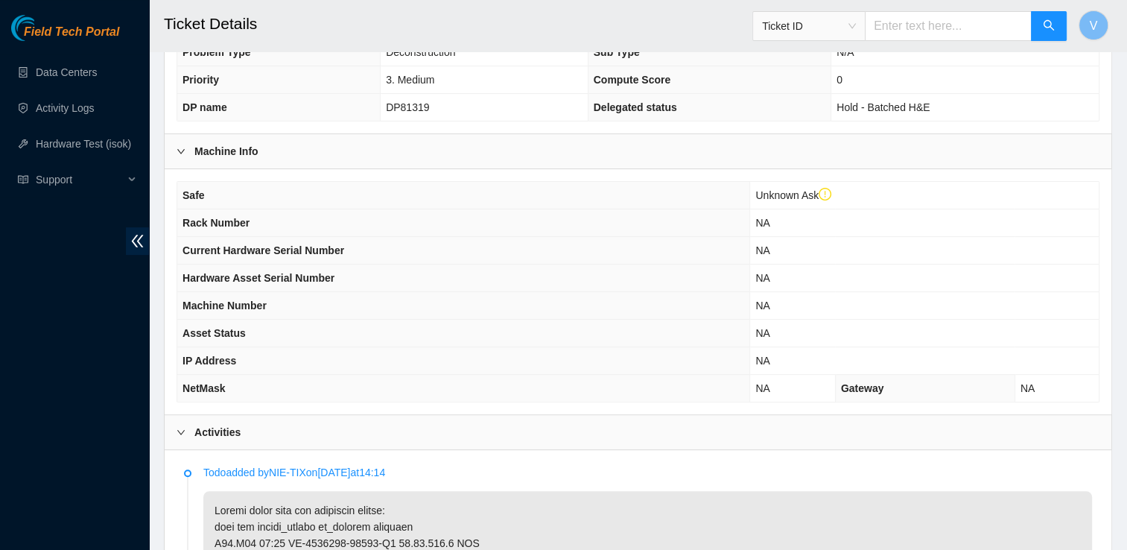
scroll to position [0, 0]
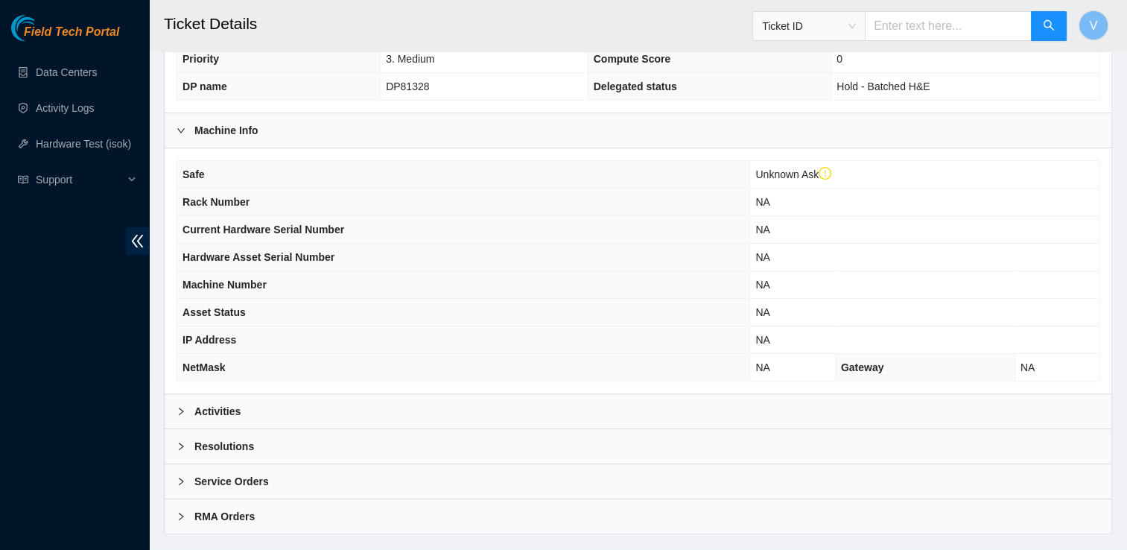
scroll to position [459, 0]
click at [229, 438] on b "Resolutions" at bounding box center [224, 446] width 60 height 16
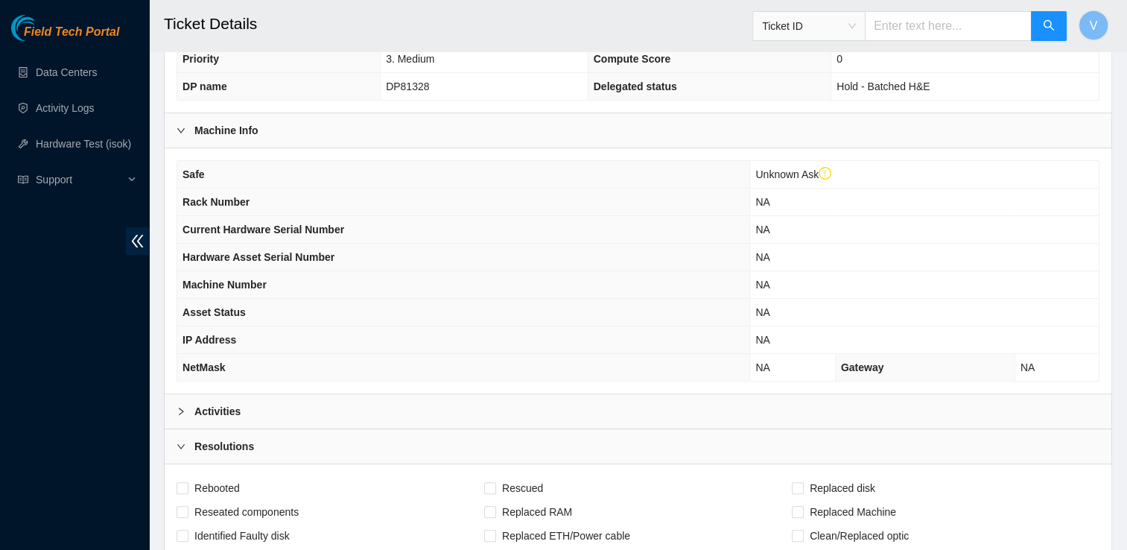
click at [229, 438] on b "Resolutions" at bounding box center [224, 446] width 60 height 16
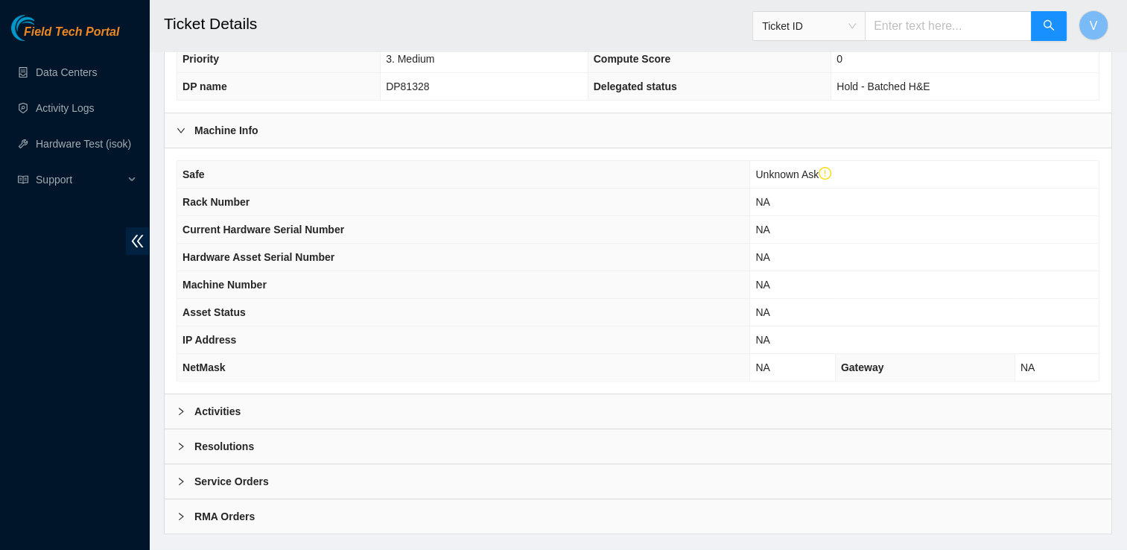
click at [238, 416] on div "Activities" at bounding box center [638, 411] width 947 height 34
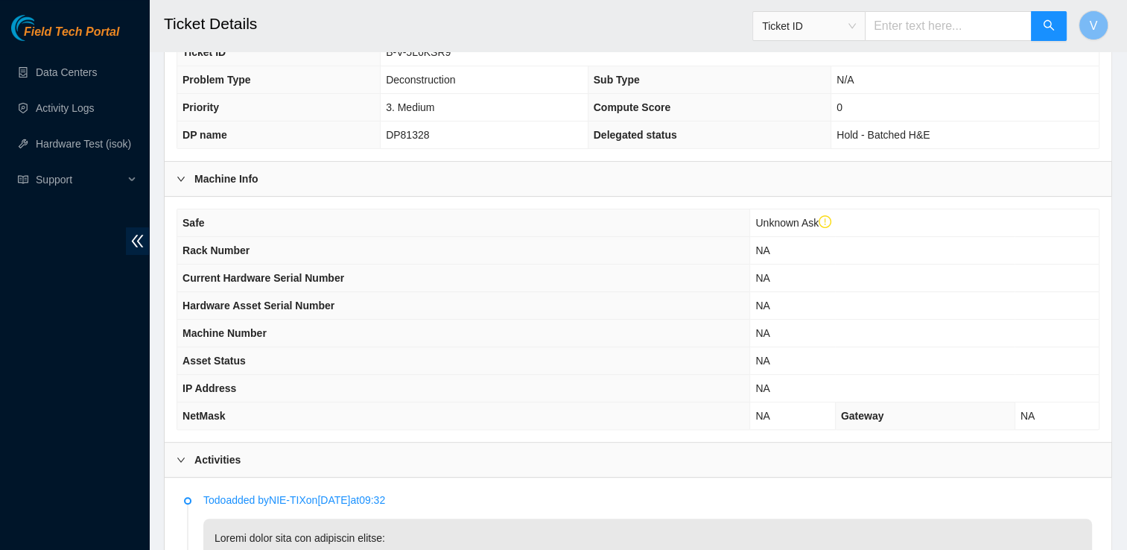
scroll to position [405, 0]
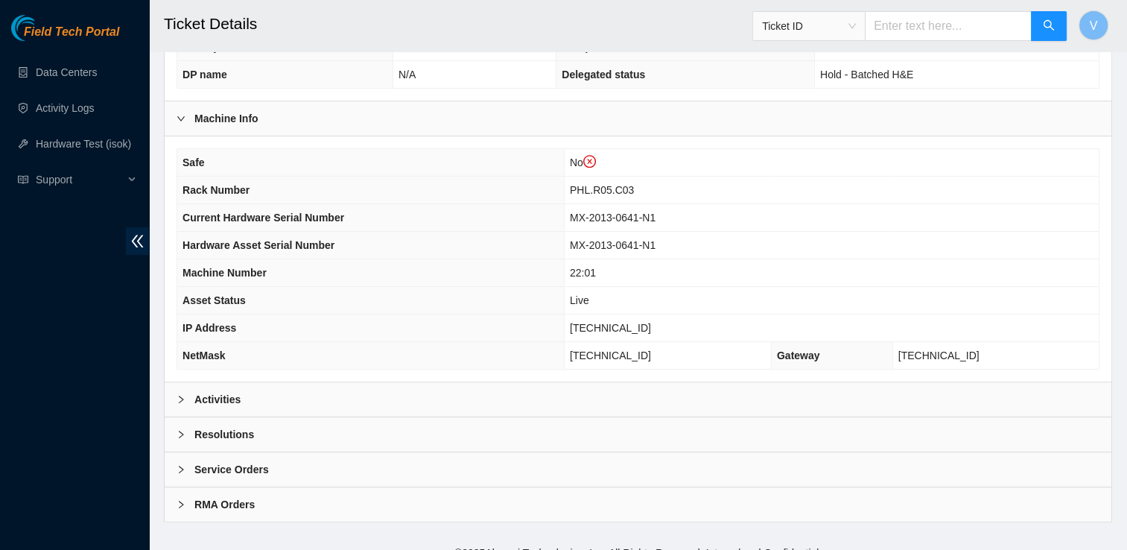
scroll to position [484, 0]
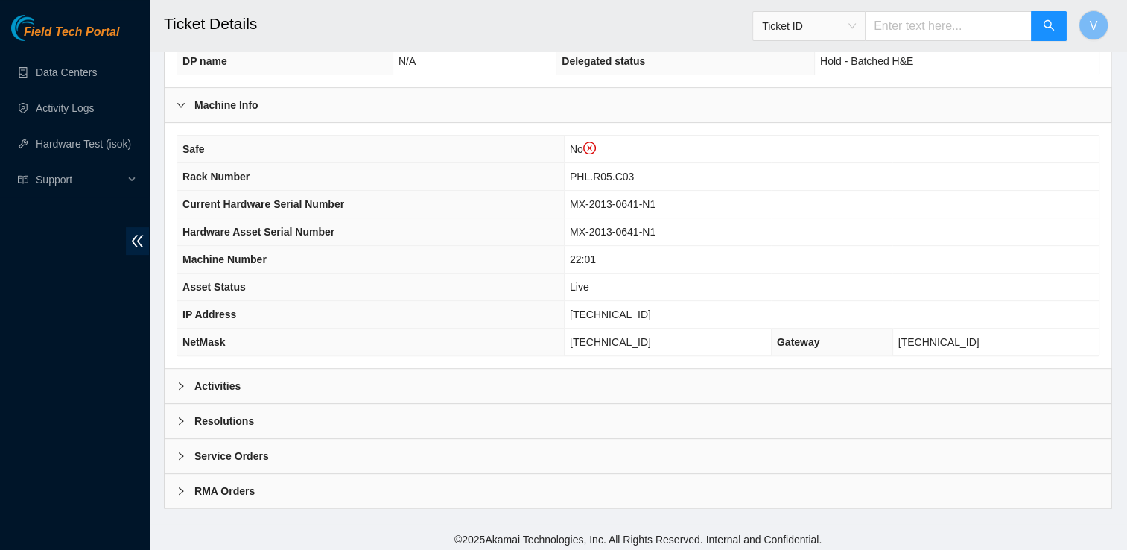
click at [277, 382] on div "Activities" at bounding box center [638, 386] width 947 height 34
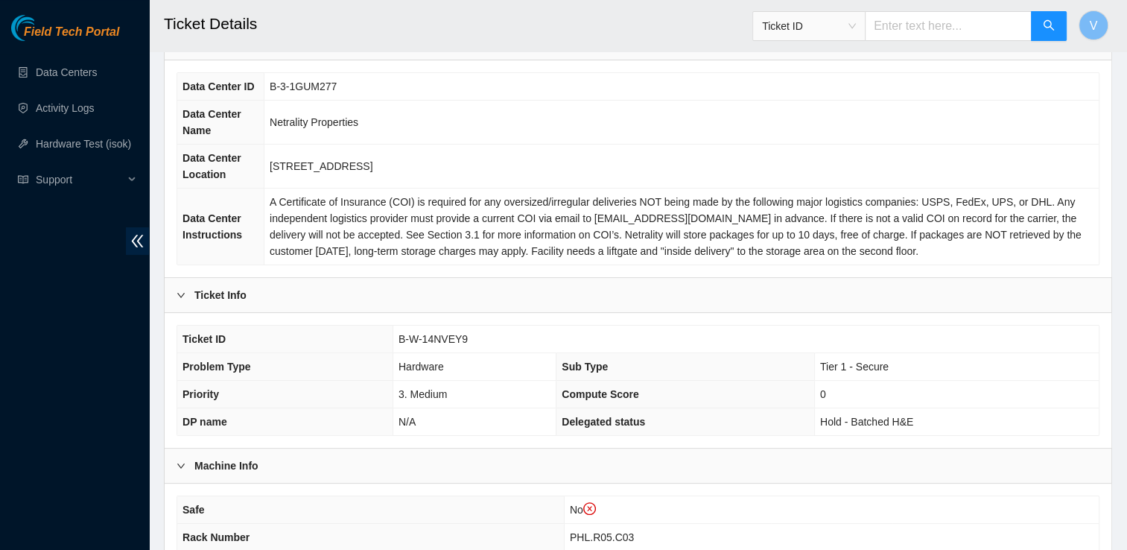
scroll to position [0, 0]
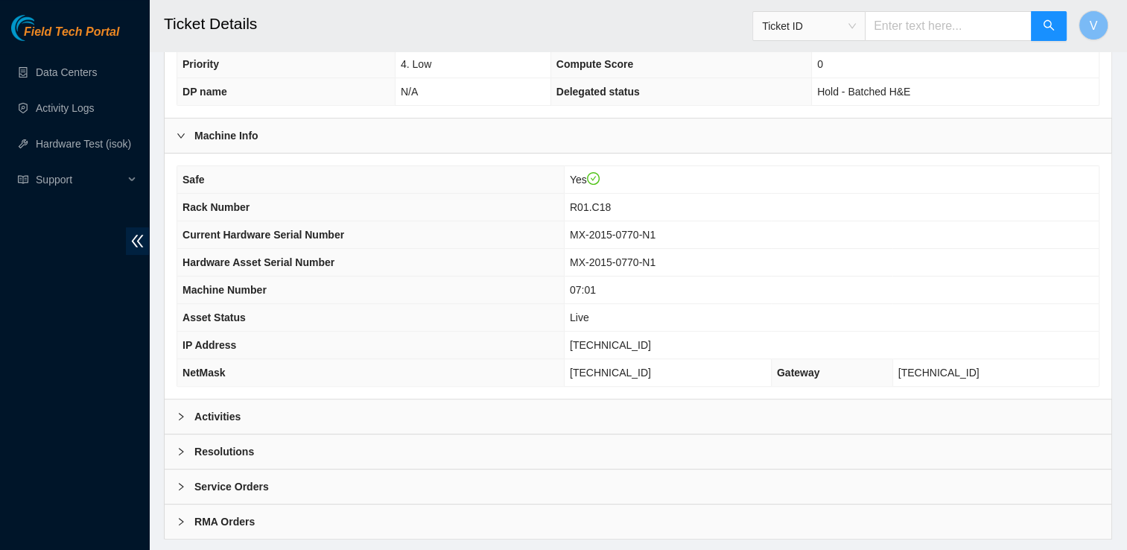
scroll to position [456, 0]
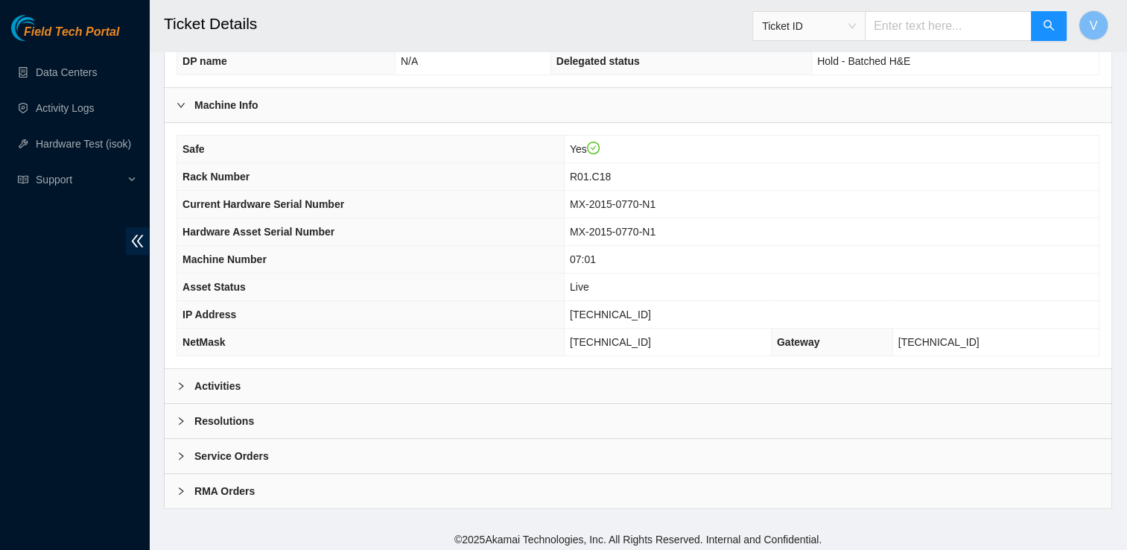
click at [236, 369] on div "Activities" at bounding box center [638, 386] width 947 height 34
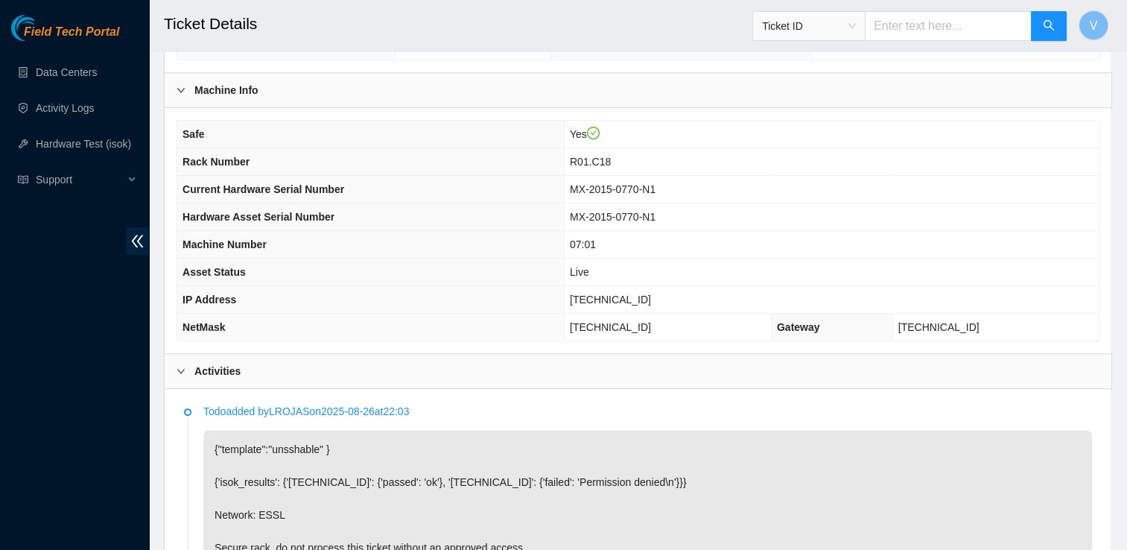
scroll to position [471, 0]
click at [188, 363] on div at bounding box center [186, 371] width 18 height 16
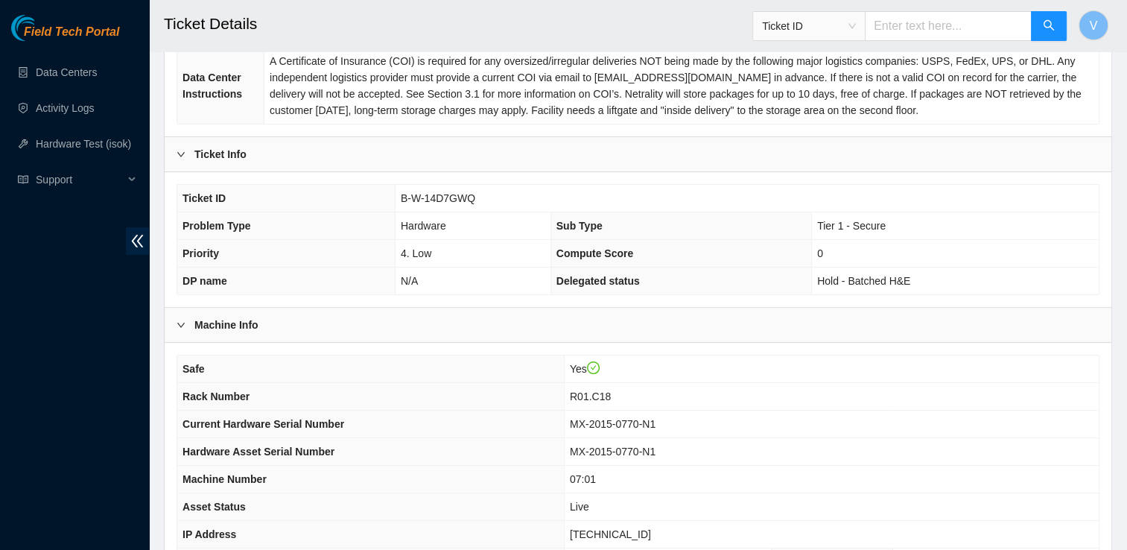
scroll to position [0, 0]
